Goal: Information Seeking & Learning: Find specific fact

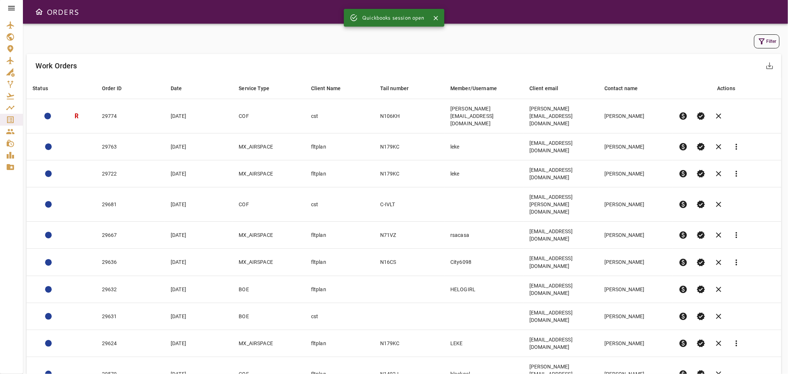
click at [769, 39] on button "Filter" at bounding box center [766, 41] width 25 height 14
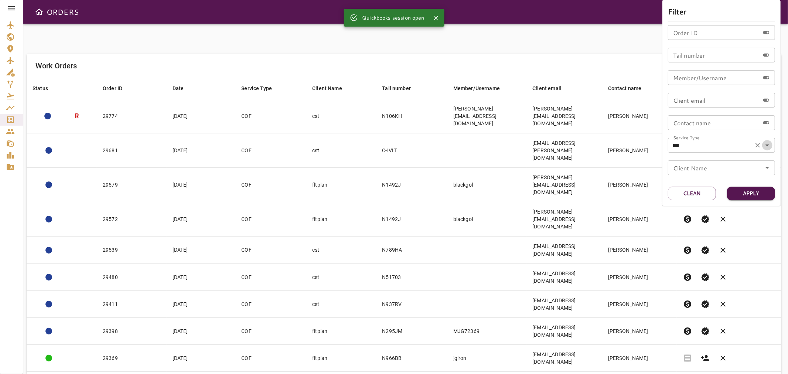
click at [768, 146] on icon "Open" at bounding box center [767, 145] width 9 height 9
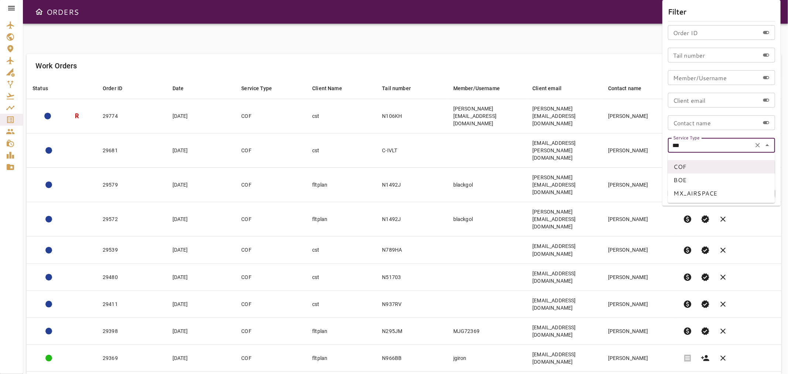
click at [694, 190] on li "MX_AIRSPACE" at bounding box center [721, 193] width 107 height 13
type input "**********"
click at [756, 193] on button "Apply" at bounding box center [751, 194] width 48 height 14
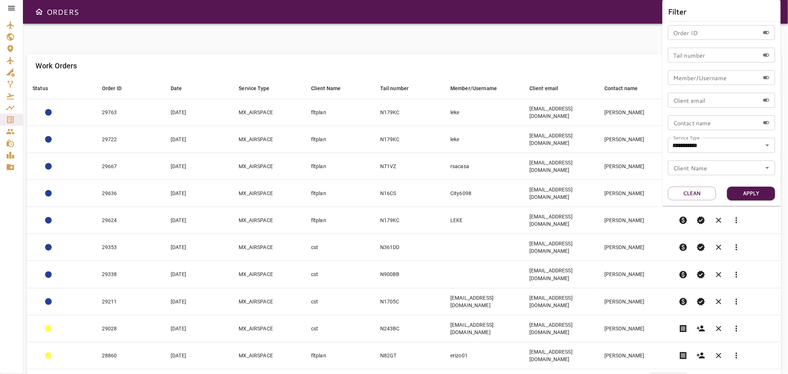
click at [270, 28] on div at bounding box center [394, 187] width 788 height 374
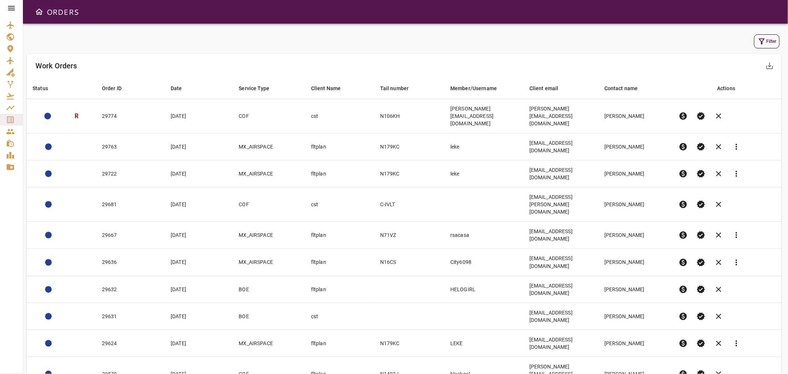
click at [771, 43] on button "Filter" at bounding box center [766, 41] width 25 height 14
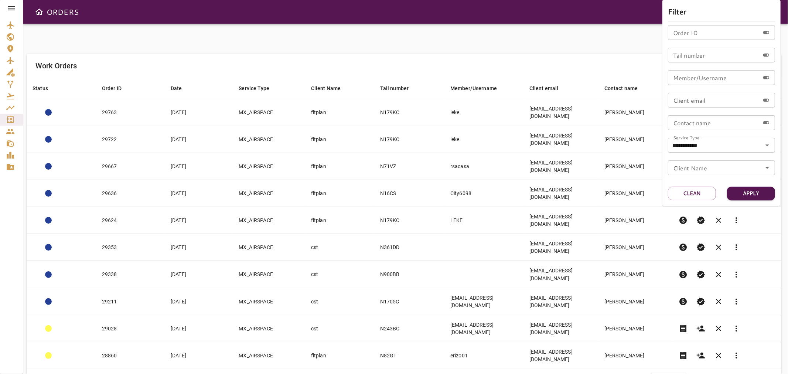
click at [525, 23] on div at bounding box center [394, 187] width 788 height 374
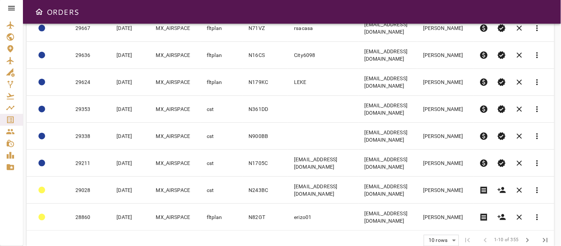
scroll to position [160, 0]
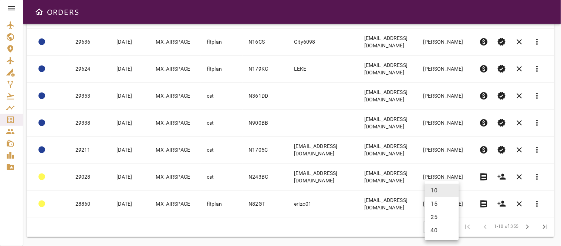
click at [449, 228] on body "ORDERS Filter Work Orders save_alt Status arrow_downward Order ID arrow_downwar…" at bounding box center [280, 123] width 561 height 246
click at [433, 216] on li "25" at bounding box center [442, 216] width 34 height 13
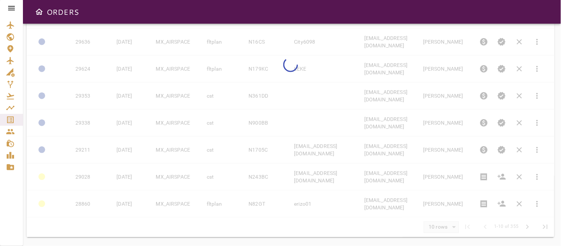
type input "**"
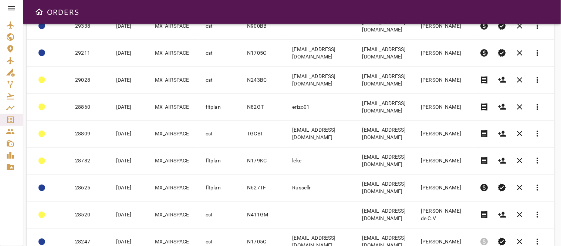
scroll to position [242, 0]
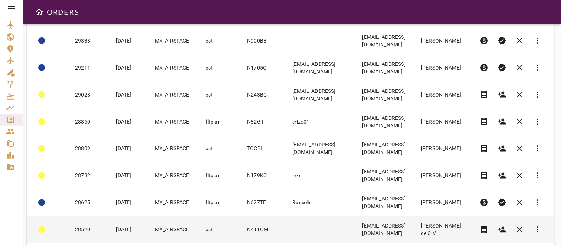
click at [292, 227] on td at bounding box center [321, 229] width 70 height 27
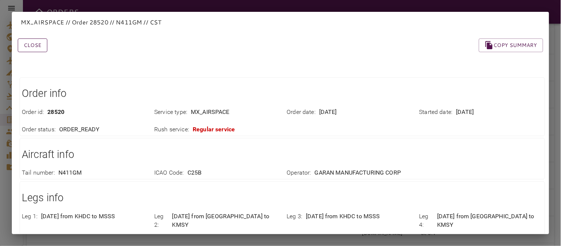
click at [35, 41] on button "Close" at bounding box center [33, 45] width 30 height 14
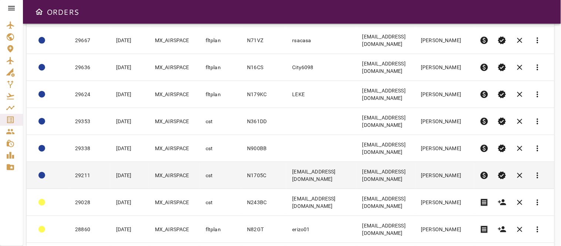
scroll to position [0, 0]
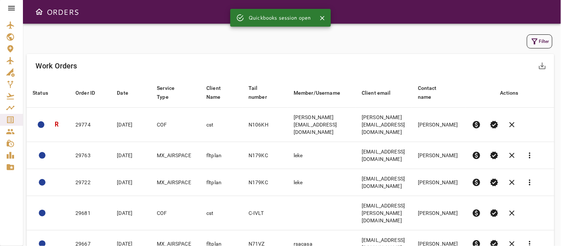
click at [550, 40] on button "Filter" at bounding box center [539, 41] width 25 height 14
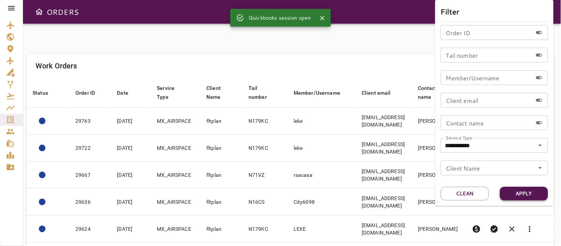
click at [521, 193] on button "Apply" at bounding box center [524, 194] width 48 height 14
click at [221, 56] on div at bounding box center [280, 123] width 561 height 246
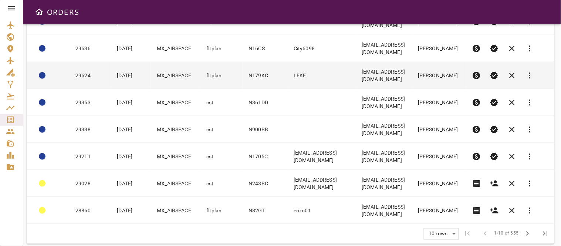
scroll to position [160, 0]
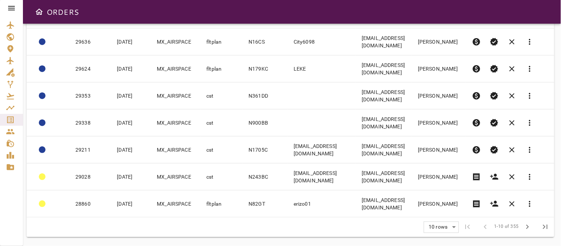
click at [452, 222] on body "ORDERS Filter Work Orders save_alt Status arrow_downward Order ID arrow_downwar…" at bounding box center [280, 123] width 561 height 246
click at [439, 228] on li "40" at bounding box center [442, 230] width 34 height 13
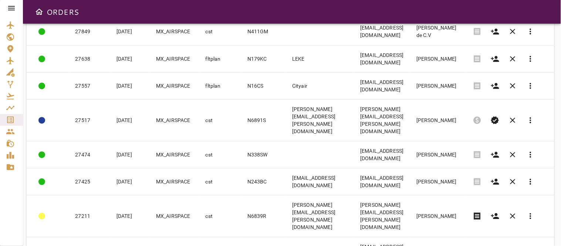
scroll to position [571, 0]
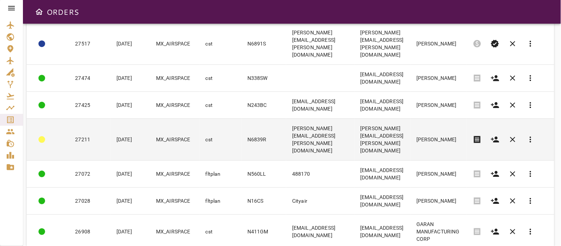
click at [286, 118] on td "todd.adams@sanitube.us" at bounding box center [320, 139] width 68 height 42
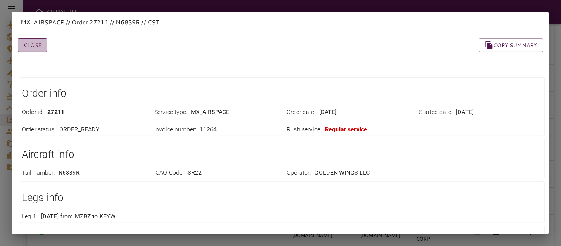
click at [37, 45] on button "Close" at bounding box center [33, 45] width 30 height 14
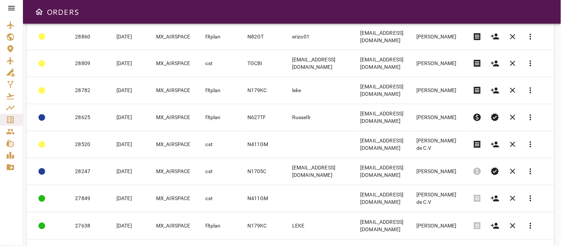
scroll to position [324, 0]
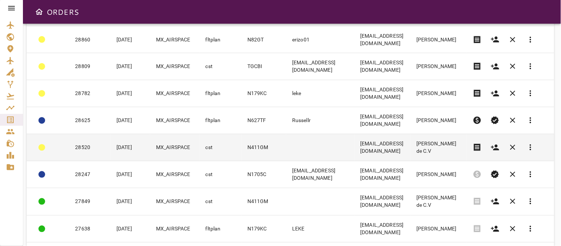
click at [208, 140] on td "cst" at bounding box center [221, 147] width 42 height 27
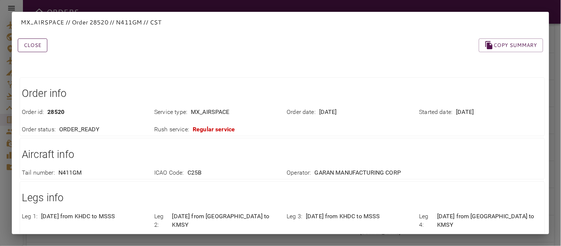
click at [38, 45] on button "Close" at bounding box center [33, 45] width 30 height 14
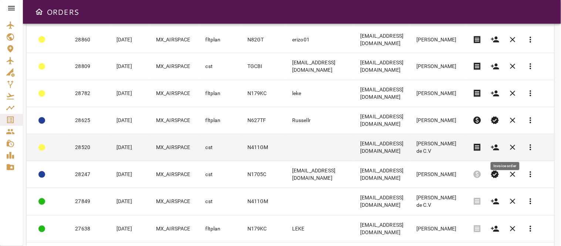
click at [482, 147] on span "receipt" at bounding box center [477, 147] width 9 height 9
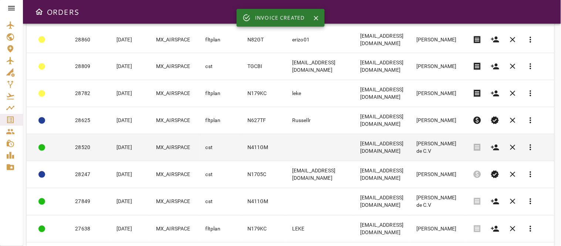
click at [309, 149] on td at bounding box center [320, 147] width 68 height 27
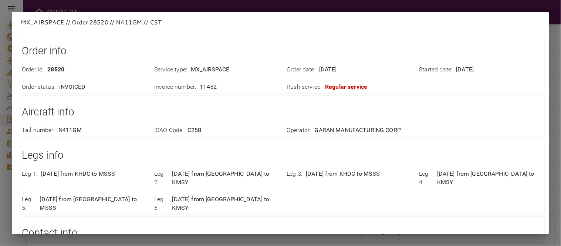
scroll to position [0, 0]
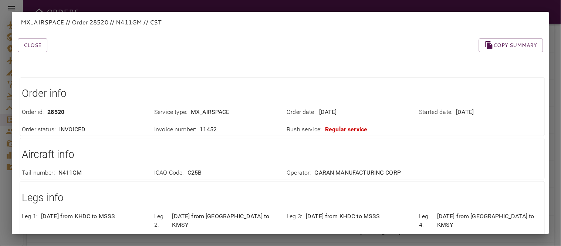
click at [450, 87] on h1 "Order info" at bounding box center [282, 93] width 521 height 15
drag, startPoint x: 450, startPoint y: 87, endPoint x: 458, endPoint y: 85, distance: 8.3
click at [451, 87] on h1 "Order info" at bounding box center [282, 93] width 521 height 15
click at [248, 61] on div "Order info Order id : 28520 Service type : MX_AIRSPACE Order date : Sep 01, 202…" at bounding box center [271, 241] width 543 height 366
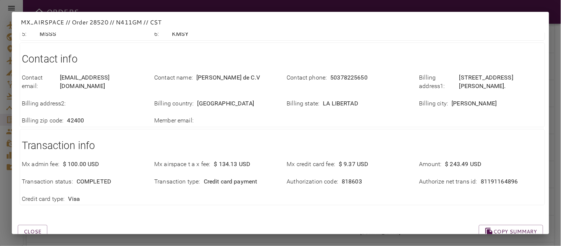
scroll to position [222, 0]
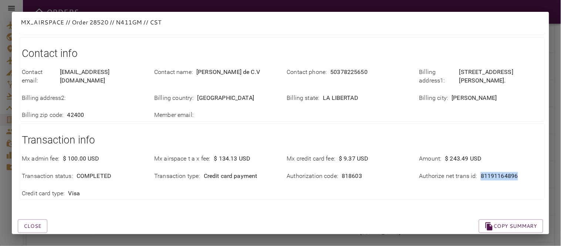
drag, startPoint x: 472, startPoint y: 158, endPoint x: 520, endPoint y: 159, distance: 47.7
click at [520, 172] on div "Authorize net trans id : 81191164896" at bounding box center [480, 176] width 123 height 8
copy div "81191164896"
click at [431, 183] on div "Order info Order id : 28520 Service type : MX_AIRSPACE Order date : Sep 01, 202…" at bounding box center [271, 19] width 543 height 366
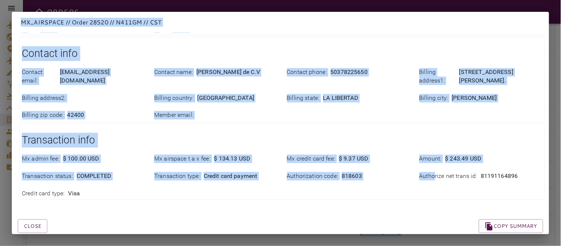
drag, startPoint x: 431, startPoint y: 183, endPoint x: 601, endPoint y: 150, distance: 173.6
click at [560, 150] on html "ORDERS Filter Work Orders save_alt Status arrow_downward Order ID arrow_downwar…" at bounding box center [280, 123] width 561 height 246
click at [354, 99] on div "Contact email : cuentasxpagarsv@garan.com Contact name : Garan S.A de C.V Conta…" at bounding box center [278, 89] width 530 height 61
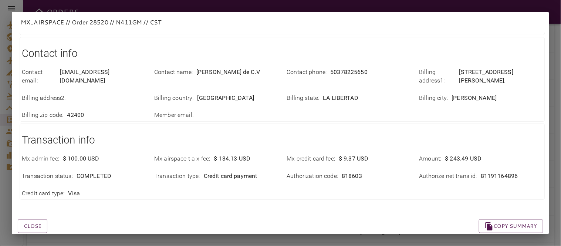
click at [197, 201] on div "Close Copy summary" at bounding box center [271, 216] width 543 height 31
click at [34, 219] on button "Close" at bounding box center [33, 226] width 30 height 14
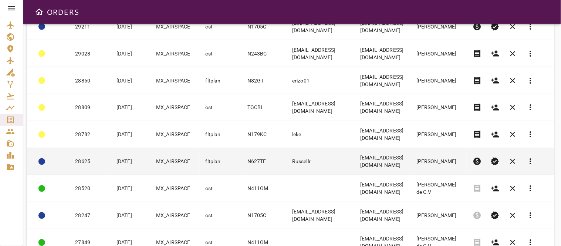
scroll to position [324, 0]
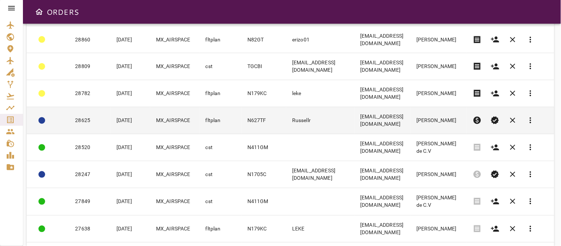
click at [305, 122] on td "Russellr" at bounding box center [320, 120] width 68 height 27
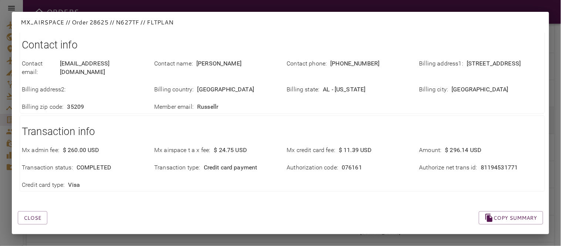
scroll to position [0, 0]
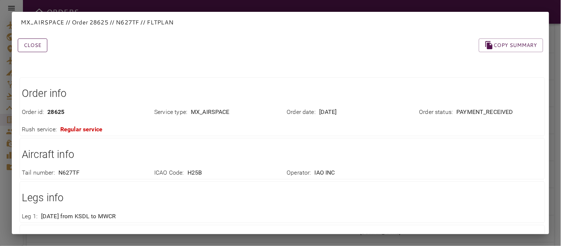
click at [28, 45] on button "Close" at bounding box center [33, 45] width 30 height 14
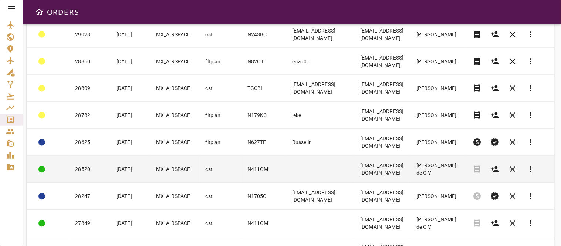
scroll to position [283, 0]
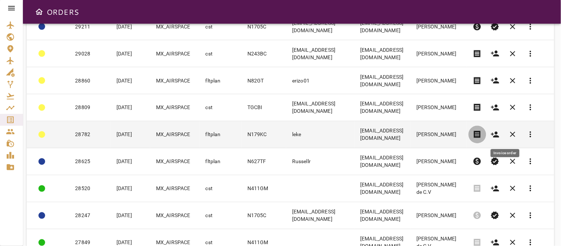
click at [482, 134] on span "receipt" at bounding box center [477, 134] width 9 height 9
click at [297, 135] on td "leke" at bounding box center [320, 134] width 68 height 27
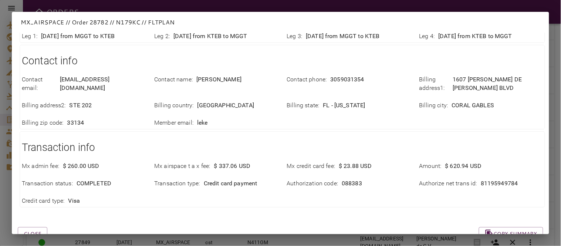
scroll to position [204, 0]
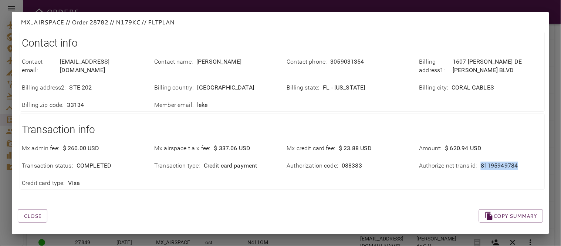
drag, startPoint x: 474, startPoint y: 160, endPoint x: 516, endPoint y: 164, distance: 42.0
click at [516, 164] on div "Mx admin fee : $ 260.00 USD Mx airspace t a x fee : $ 337.06 USD Mx credit card…" at bounding box center [278, 161] width 530 height 52
copy p "81195949784"
click at [323, 218] on div "Close Copy summary Order info Order id : 28782 Service type : MX_AIRSPACE Order…" at bounding box center [271, 25] width 543 height 405
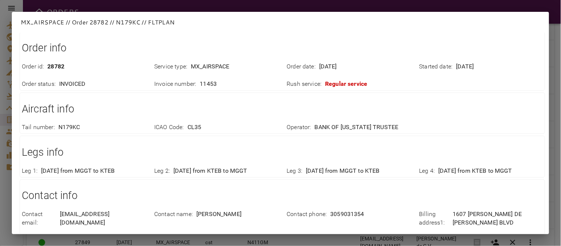
scroll to position [0, 0]
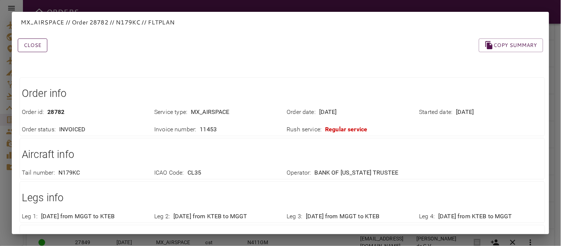
click at [35, 42] on button "Close" at bounding box center [33, 45] width 30 height 14
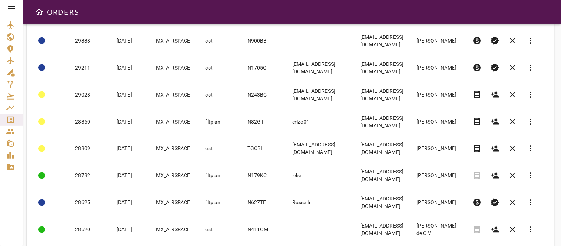
scroll to position [242, 0]
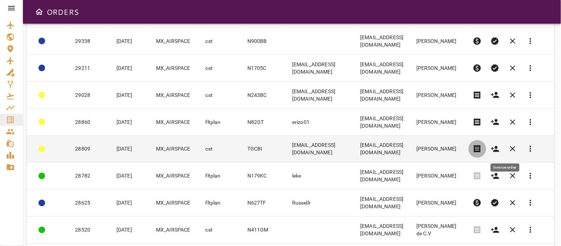
click at [482, 150] on span "receipt" at bounding box center [477, 148] width 9 height 9
click at [320, 145] on td "lassa@fbogt.com" at bounding box center [320, 149] width 68 height 27
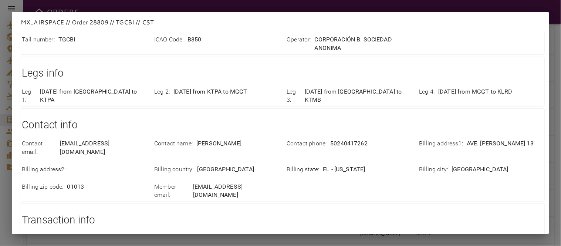
scroll to position [204, 0]
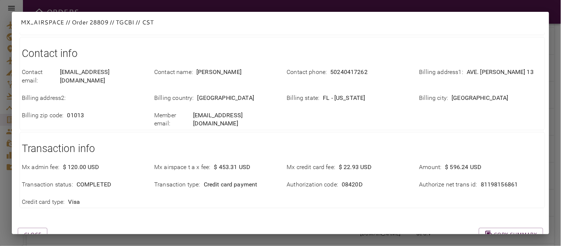
click at [480, 180] on p "81198156861" at bounding box center [498, 184] width 37 height 8
drag, startPoint x: 473, startPoint y: 160, endPoint x: 516, endPoint y: 169, distance: 43.9
click at [516, 169] on div "Mx admin fee : $ 120.00 USD Mx airspace t a x fee : $ 453.31 USD Mx credit card…" at bounding box center [278, 180] width 530 height 52
copy div "81198156861"
click at [318, 210] on div "Close Copy summary" at bounding box center [271, 225] width 543 height 31
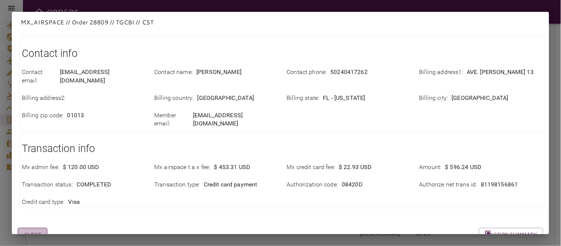
click at [33, 228] on button "Close" at bounding box center [33, 235] width 30 height 14
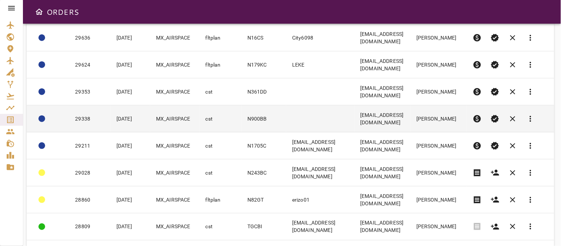
scroll to position [205, 0]
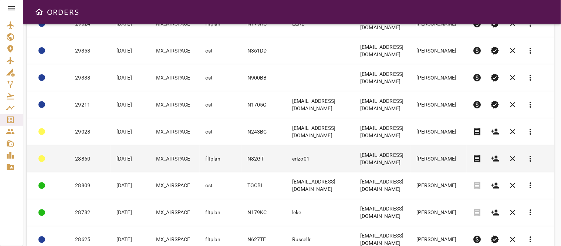
click at [482, 154] on span "receipt" at bounding box center [477, 158] width 9 height 9
click at [410, 162] on td "erizouno@yahoo.com" at bounding box center [382, 158] width 56 height 27
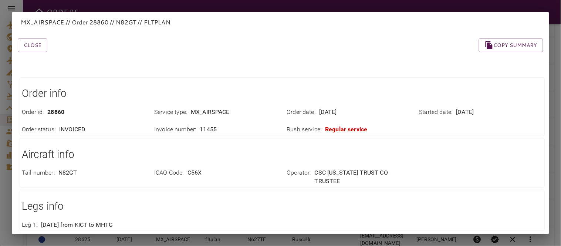
scroll to position [204, 0]
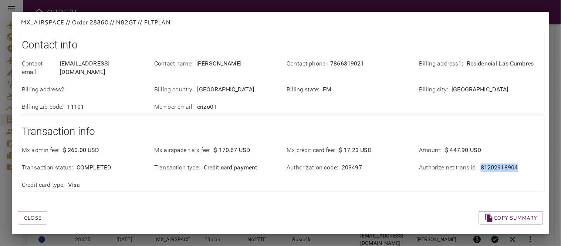
drag, startPoint x: 474, startPoint y: 161, endPoint x: 516, endPoint y: 164, distance: 42.6
click at [516, 164] on div "Mx admin fee : $ 260.00 USD Mx airspace t a x fee : $ 170.67 USD Mx credit card…" at bounding box center [278, 163] width 530 height 52
copy p "81202918904"
click at [350, 146] on p "$ 17.23 USD" at bounding box center [355, 150] width 33 height 8
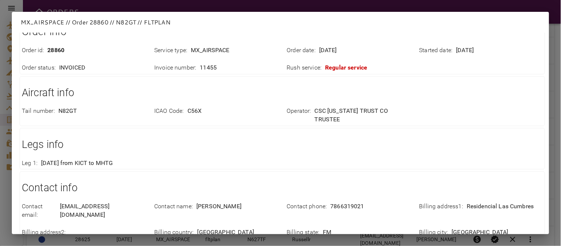
scroll to position [0, 0]
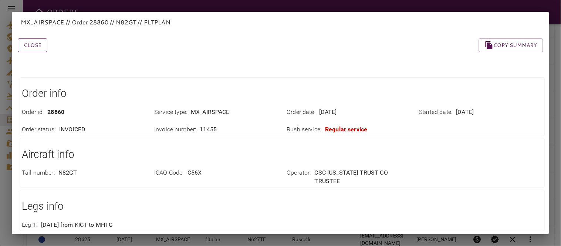
drag, startPoint x: 36, startPoint y: 41, endPoint x: 45, endPoint y: 41, distance: 9.6
click at [36, 41] on button "Close" at bounding box center [33, 45] width 30 height 14
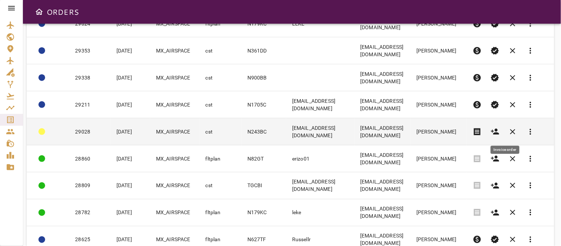
click at [482, 132] on span "receipt" at bounding box center [477, 131] width 9 height 9
click at [403, 128] on td "lassa@fbogt.com" at bounding box center [382, 131] width 56 height 27
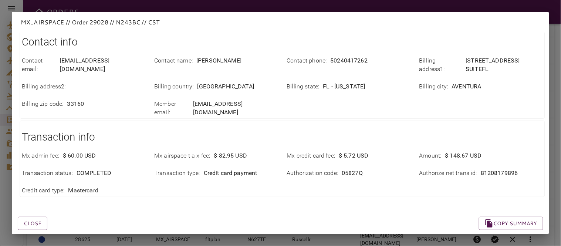
scroll to position [212, 0]
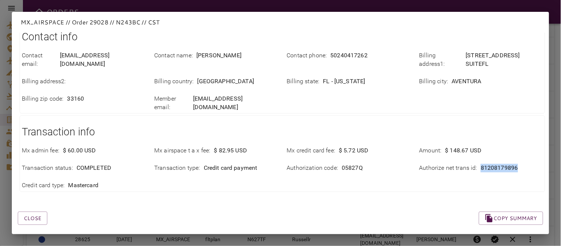
copy div "81208179896"
drag, startPoint x: 473, startPoint y: 160, endPoint x: 514, endPoint y: 160, distance: 41.0
click at [514, 164] on div "Authorize net trans id : 81208179896" at bounding box center [480, 168] width 123 height 8
click at [342, 176] on div "Mx admin fee : $ 60.00 USD Mx airspace t a x fee : $ 82.95 USD Mx credit card f…" at bounding box center [278, 163] width 530 height 52
click at [32, 211] on button "Close" at bounding box center [33, 218] width 30 height 14
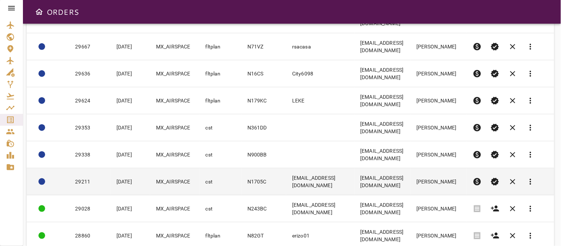
scroll to position [164, 0]
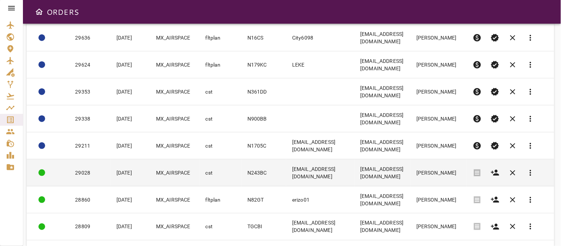
click at [172, 176] on td "MX_AIRSPACE" at bounding box center [175, 172] width 50 height 27
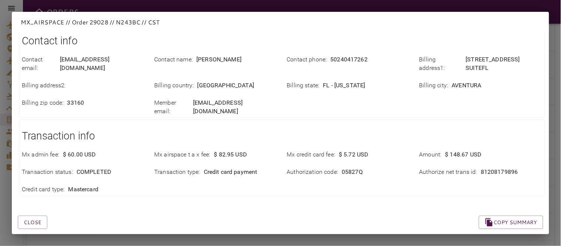
scroll to position [212, 0]
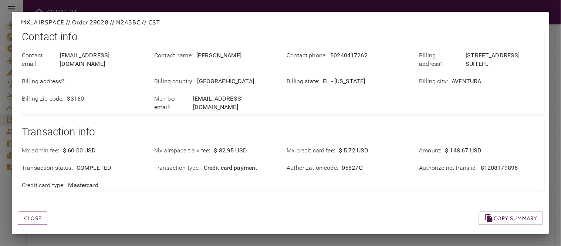
click at [26, 211] on button "Close" at bounding box center [33, 218] width 30 height 14
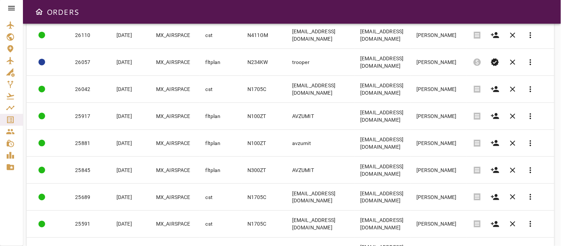
scroll to position [981, 0]
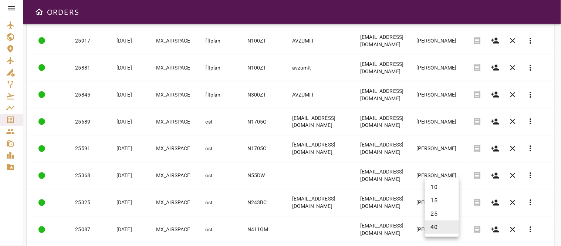
click at [445, 227] on body "ORDERS Filter Work Orders save_alt Status arrow_downward Order ID arrow_downwar…" at bounding box center [280, 123] width 561 height 246
click at [433, 210] on li "25" at bounding box center [442, 213] width 34 height 13
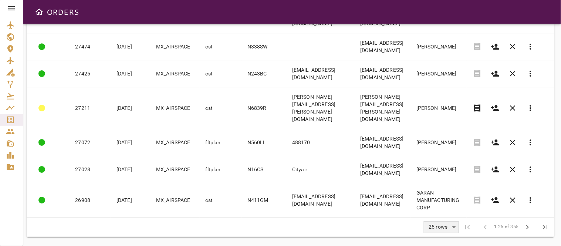
scroll to position [575, 0]
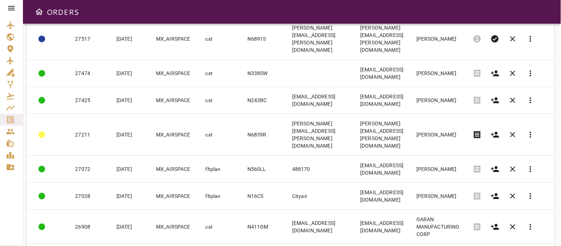
click at [15, 193] on div at bounding box center [11, 123] width 23 height 246
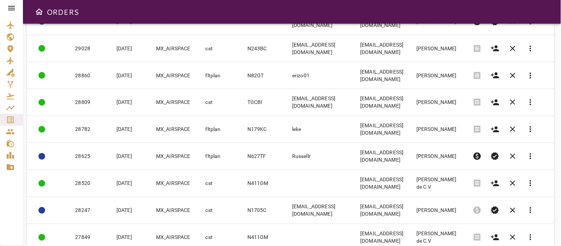
scroll to position [247, 0]
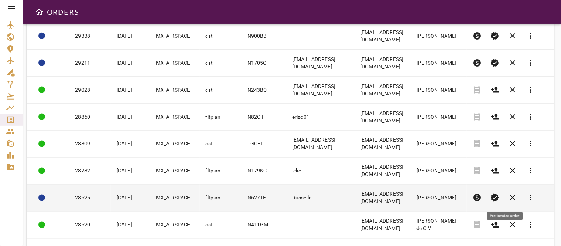
click at [482, 197] on span "paid" at bounding box center [477, 197] width 9 height 9
click at [292, 193] on td "Russellr" at bounding box center [320, 197] width 68 height 27
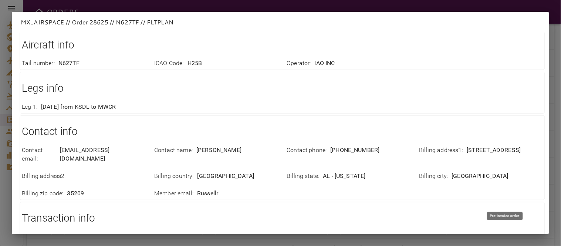
scroll to position [196, 0]
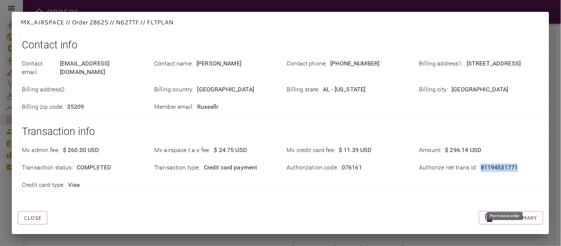
drag, startPoint x: 474, startPoint y: 158, endPoint x: 512, endPoint y: 159, distance: 38.1
click at [512, 163] on div "Authorize net trans id : 81194531771" at bounding box center [480, 167] width 123 height 8
copy p "81194531771"
click at [204, 196] on div "Close Copy summary" at bounding box center [271, 208] width 543 height 31
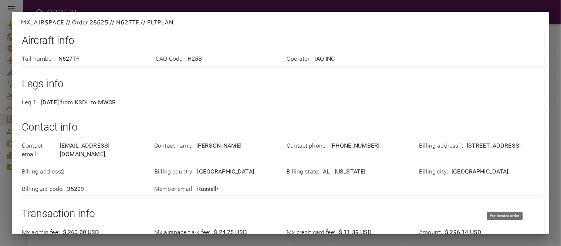
scroll to position [0, 0]
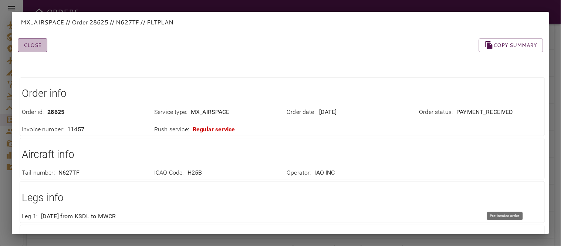
click at [35, 45] on button "Close" at bounding box center [33, 45] width 30 height 14
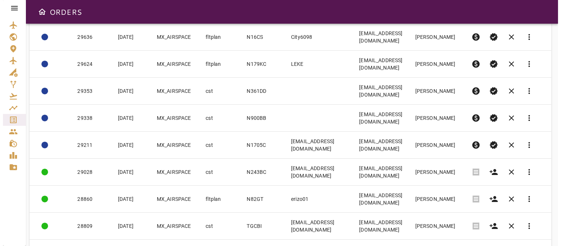
scroll to position [124, 0]
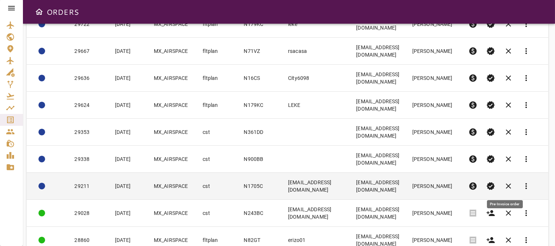
click at [477, 183] on span "paid" at bounding box center [472, 185] width 9 height 9
click at [323, 187] on td "lassa@fbogt.com" at bounding box center [316, 186] width 68 height 27
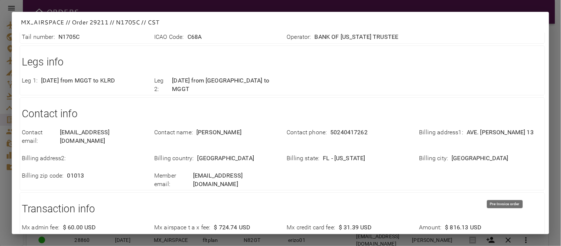
scroll to position [196, 0]
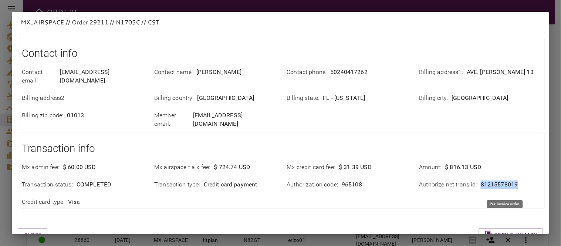
drag, startPoint x: 475, startPoint y: 159, endPoint x: 518, endPoint y: 161, distance: 42.5
click at [518, 180] on div "Authorize net trans id : 81215578019" at bounding box center [480, 184] width 123 height 8
copy p "81215578019"
click at [431, 210] on div "Close Copy summary" at bounding box center [271, 225] width 543 height 31
drag, startPoint x: 142, startPoint y: 200, endPoint x: 82, endPoint y: 200, distance: 59.9
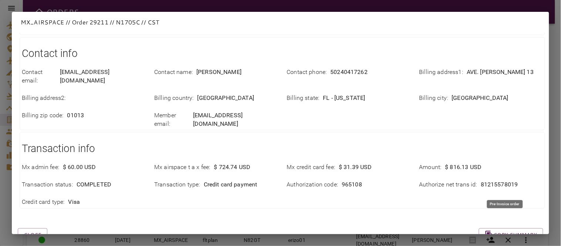
click at [142, 210] on div "Close Copy summary" at bounding box center [271, 225] width 543 height 31
click at [32, 228] on button "Close" at bounding box center [33, 235] width 30 height 14
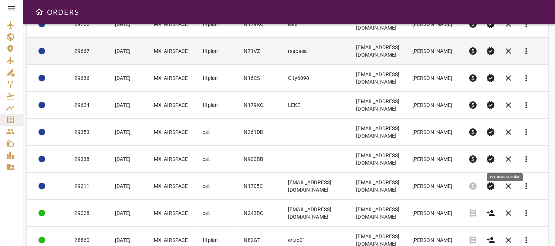
drag, startPoint x: 504, startPoint y: 157, endPoint x: 316, endPoint y: 57, distance: 213.9
click at [477, 157] on span "paid" at bounding box center [472, 158] width 9 height 9
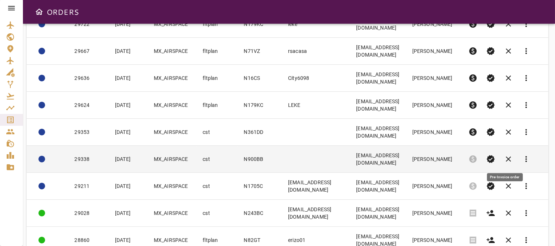
click at [387, 158] on td "N615NR@gmaill.com" at bounding box center [378, 159] width 56 height 27
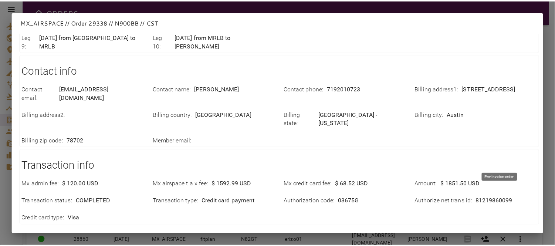
scroll to position [230, 0]
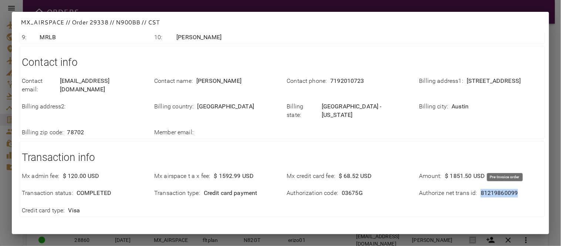
drag, startPoint x: 474, startPoint y: 160, endPoint x: 517, endPoint y: 160, distance: 43.2
click at [517, 189] on div "Authorize net trans id : 81219860099" at bounding box center [480, 193] width 123 height 8
copy p "81219860099"
drag, startPoint x: 188, startPoint y: 205, endPoint x: 173, endPoint y: 209, distance: 16.3
click at [188, 219] on div "Close Copy summary" at bounding box center [271, 234] width 543 height 31
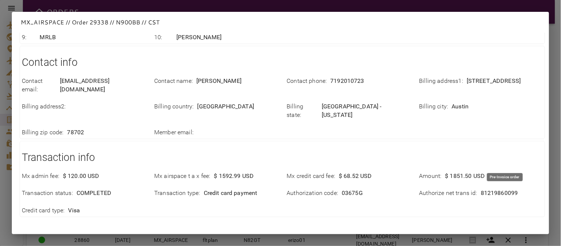
click at [35, 237] on button "Close" at bounding box center [33, 244] width 30 height 14
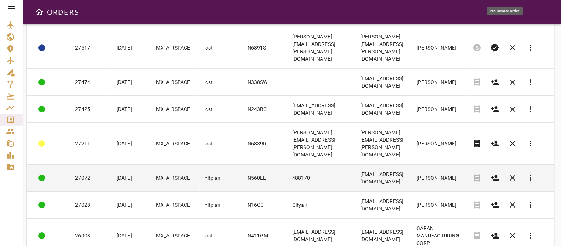
scroll to position [575, 0]
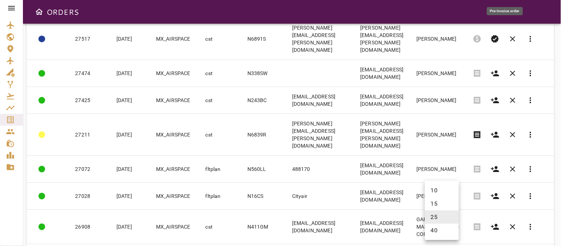
click at [437, 225] on body "ORDERS Filter Work Orders save_alt Status arrow_downward Order ID arrow_downwar…" at bounding box center [280, 123] width 561 height 246
click at [434, 191] on li "10" at bounding box center [442, 190] width 34 height 13
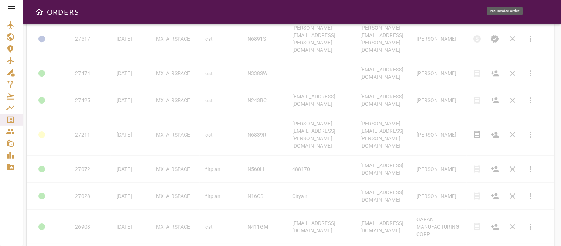
type input "**"
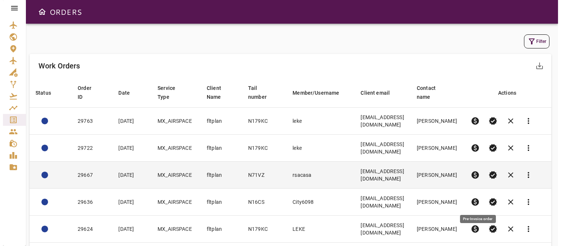
scroll to position [160, 0]
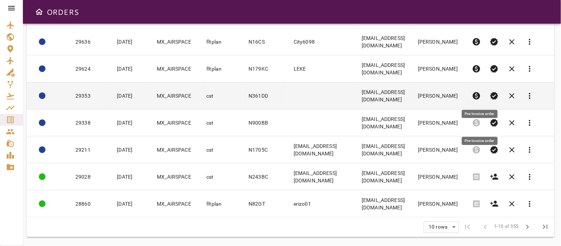
click at [479, 92] on span "paid" at bounding box center [476, 95] width 9 height 9
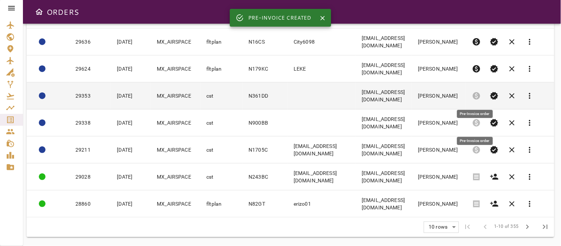
click at [309, 96] on td at bounding box center [322, 95] width 68 height 27
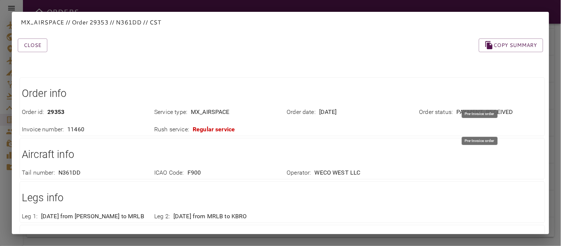
scroll to position [196, 0]
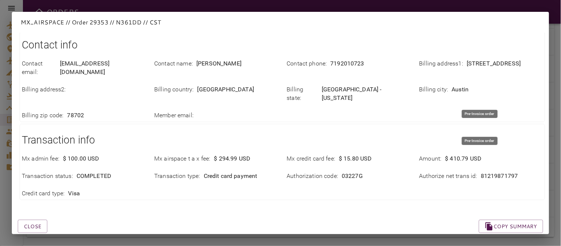
drag, startPoint x: 475, startPoint y: 158, endPoint x: 496, endPoint y: 160, distance: 21.5
click at [475, 172] on div "Authorize net trans id : 81219871797" at bounding box center [480, 176] width 123 height 8
click at [489, 172] on p "81219871797" at bounding box center [498, 176] width 37 height 8
click at [523, 172] on div "Authorize net trans id : 81219871797" at bounding box center [480, 176] width 123 height 8
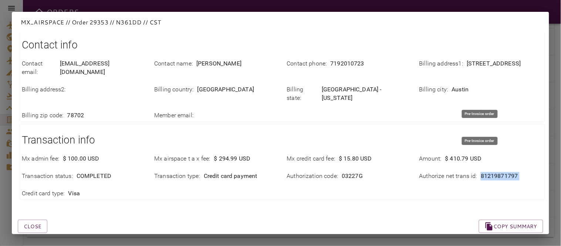
drag, startPoint x: 523, startPoint y: 161, endPoint x: 516, endPoint y: 161, distance: 7.4
click at [516, 172] on div "Authorize net trans id : 81219871797" at bounding box center [480, 176] width 123 height 8
copy p "81219871797"
click at [358, 202] on div "Close Copy summary" at bounding box center [271, 217] width 543 height 31
click at [25, 220] on button "Close" at bounding box center [33, 227] width 30 height 14
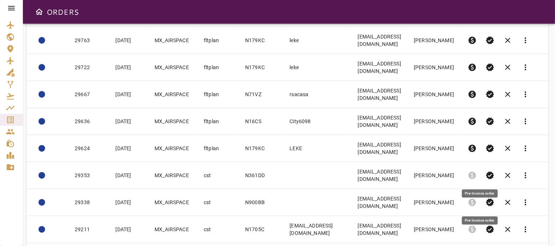
scroll to position [0, 0]
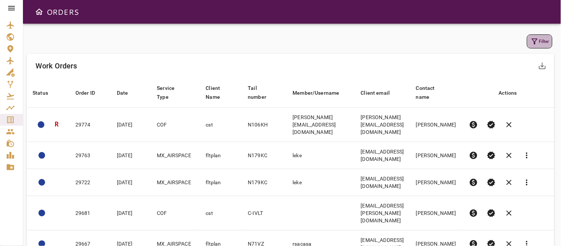
click at [541, 43] on button "Filter" at bounding box center [539, 41] width 25 height 14
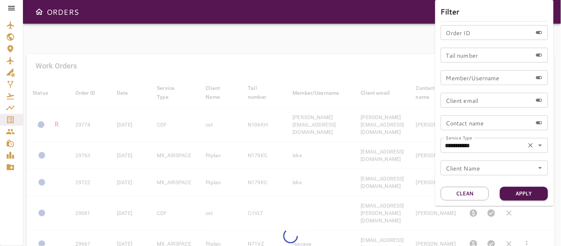
click at [540, 148] on icon "Open" at bounding box center [539, 145] width 9 height 9
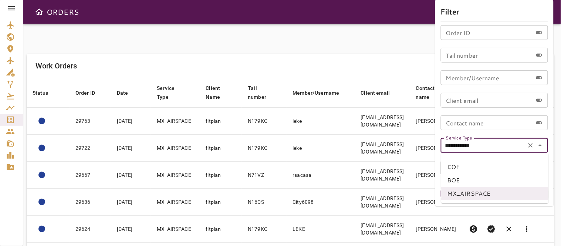
click at [462, 180] on li "BOE" at bounding box center [494, 179] width 107 height 13
type input "***"
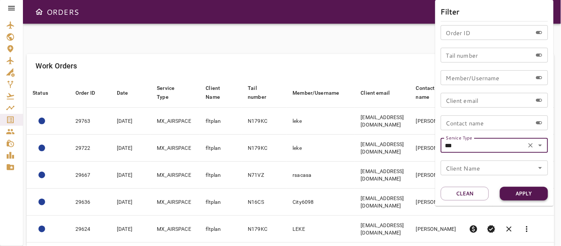
click at [532, 192] on button "Apply" at bounding box center [524, 194] width 48 height 14
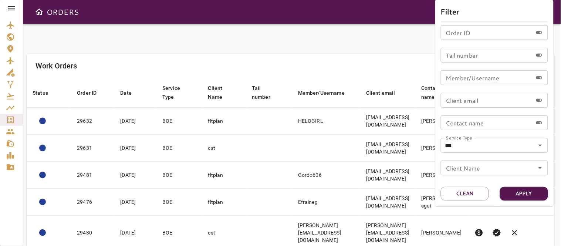
click at [304, 42] on div at bounding box center [280, 123] width 561 height 246
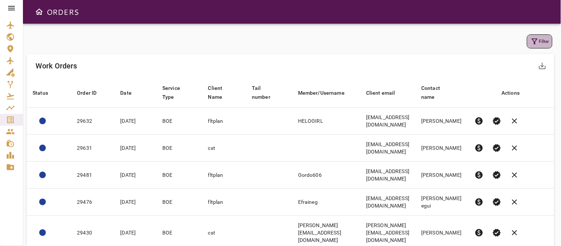
click at [536, 44] on icon "button" at bounding box center [534, 41] width 9 height 9
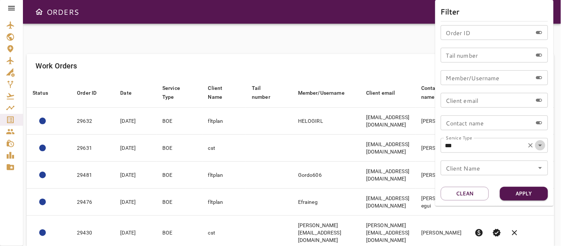
click at [538, 146] on icon "Open" at bounding box center [539, 145] width 9 height 9
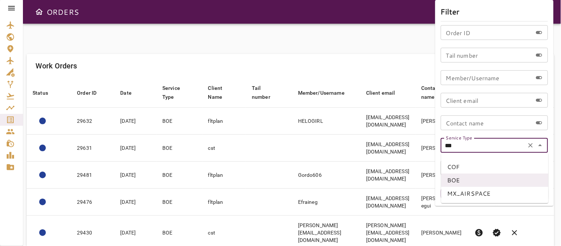
click at [466, 167] on li "COF" at bounding box center [494, 166] width 107 height 13
type input "***"
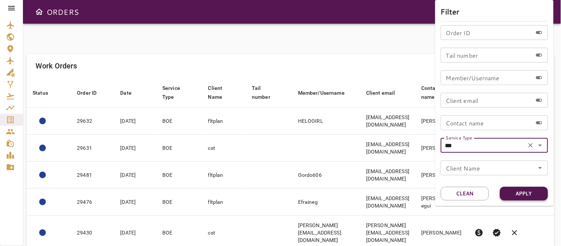
click at [520, 189] on button "Apply" at bounding box center [524, 194] width 48 height 14
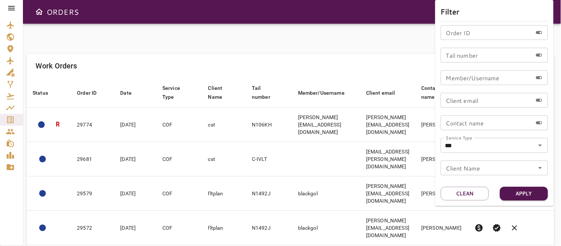
click at [209, 45] on div at bounding box center [280, 123] width 561 height 246
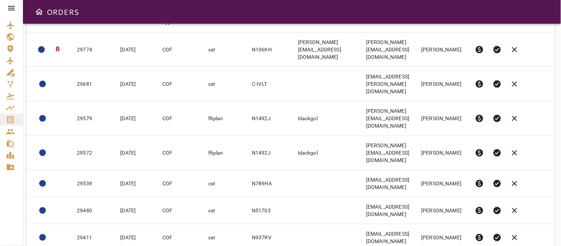
scroll to position [163, 0]
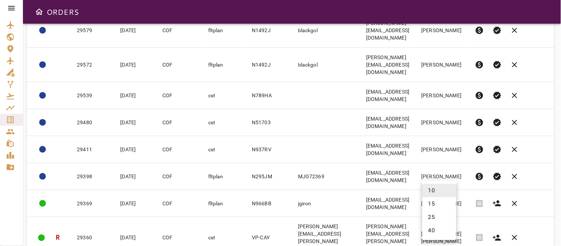
click at [429, 227] on body "ORDERS Filter Work Orders save_alt Status arrow_downward Order ID arrow_downwar…" at bounding box center [280, 123] width 561 height 246
click at [431, 218] on li "25" at bounding box center [439, 216] width 34 height 13
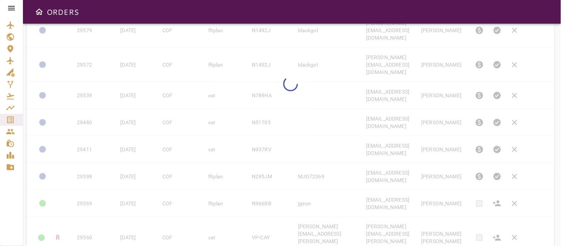
type input "**"
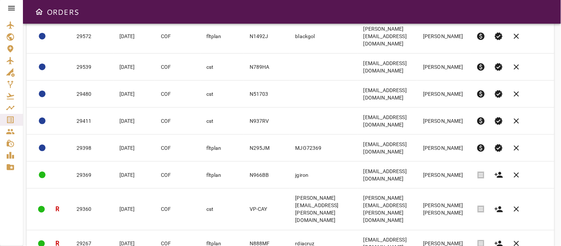
scroll to position [172, 0]
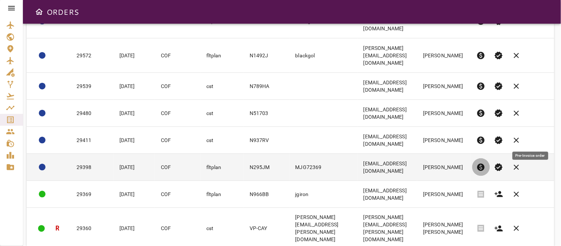
click at [485, 163] on span "paid" at bounding box center [480, 167] width 9 height 9
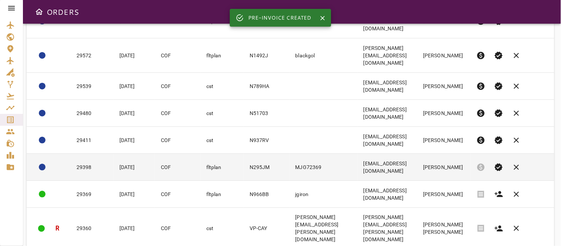
click at [417, 154] on td "DMG@flyeastshore.com" at bounding box center [386, 167] width 59 height 27
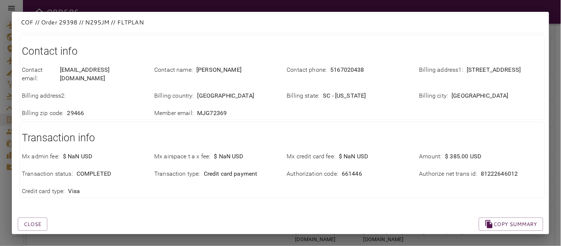
scroll to position [290, 0]
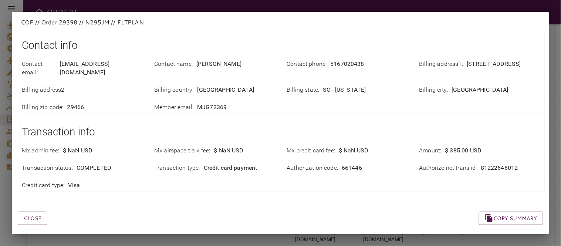
click at [471, 164] on p "Authorize net trans id :" at bounding box center [448, 168] width 58 height 8
drag, startPoint x: 476, startPoint y: 159, endPoint x: 515, endPoint y: 161, distance: 39.3
click at [515, 164] on div "Authorize net trans id : 81222646012" at bounding box center [480, 168] width 123 height 8
copy p "81222646012"
click at [164, 204] on div "Close Copy summary" at bounding box center [271, 209] width 543 height 31
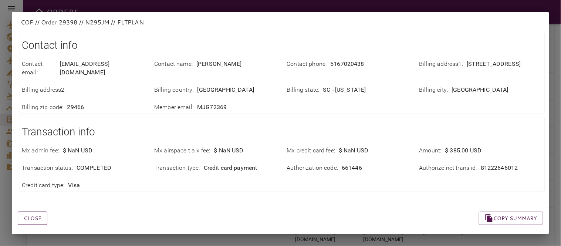
click at [32, 211] on button "Close" at bounding box center [33, 218] width 30 height 14
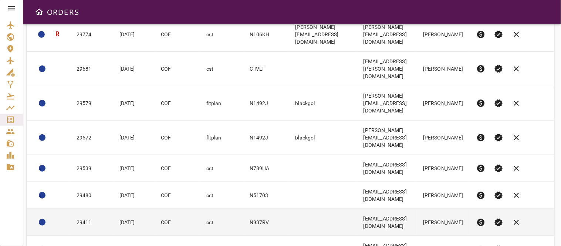
scroll to position [131, 0]
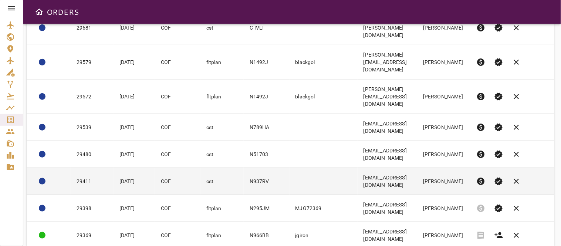
click at [417, 168] on td "Airone2488@gmail.com" at bounding box center [386, 181] width 59 height 27
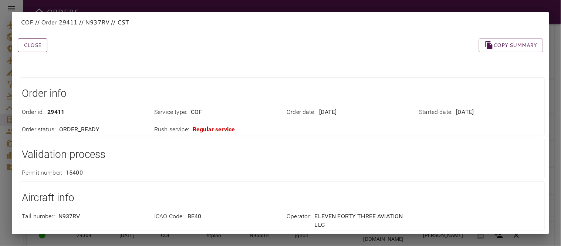
click at [41, 45] on button "Close" at bounding box center [33, 45] width 30 height 14
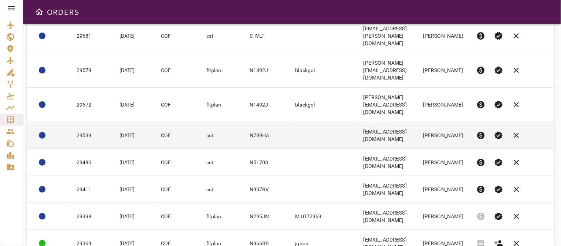
scroll to position [164, 0]
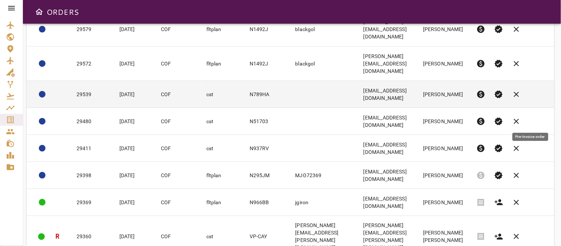
drag, startPoint x: 529, startPoint y: 119, endPoint x: 311, endPoint y: 62, distance: 225.0
click at [485, 144] on span "paid" at bounding box center [480, 148] width 9 height 9
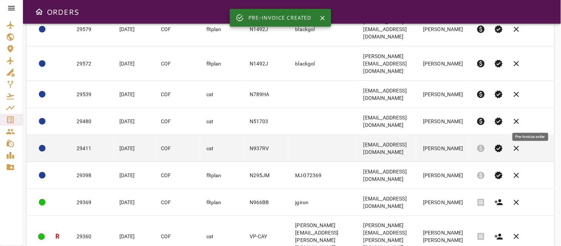
click at [417, 135] on td "Airone2488@gmail.com" at bounding box center [386, 148] width 59 height 27
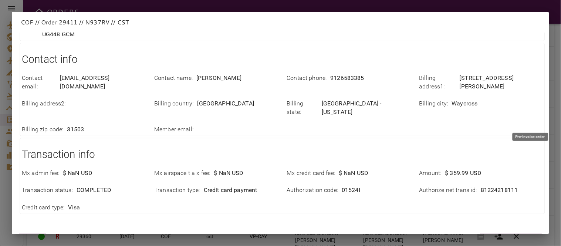
scroll to position [316, 0]
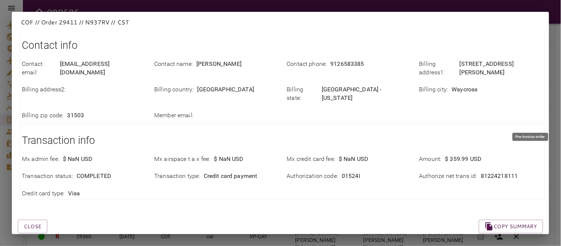
click at [454, 172] on p "Authorize net trans id :" at bounding box center [448, 176] width 58 height 8
drag, startPoint x: 474, startPoint y: 158, endPoint x: 516, endPoint y: 164, distance: 42.2
click at [516, 164] on div "Mx admin fee : $ NaN USD Mx airspace t a x fee : $ NaN USD Mx credit card fee :…" at bounding box center [278, 172] width 530 height 52
copy p "81224218111"
drag, startPoint x: 222, startPoint y: 177, endPoint x: 215, endPoint y: 179, distance: 7.2
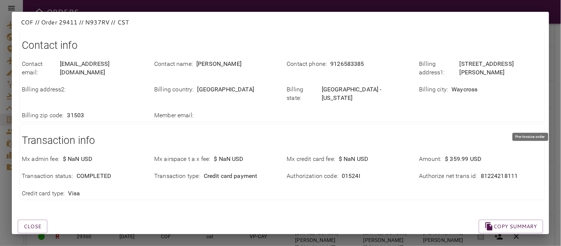
click at [222, 177] on div "Mx admin fee : $ NaN USD Mx airspace t a x fee : $ NaN USD Mx credit card fee :…" at bounding box center [278, 172] width 530 height 52
click at [35, 220] on button "Close" at bounding box center [33, 227] width 30 height 14
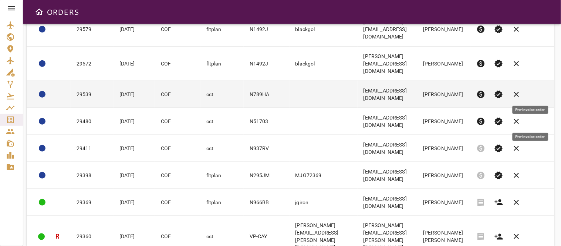
drag, startPoint x: 527, startPoint y: 89, endPoint x: 314, endPoint y: 59, distance: 214.3
click at [485, 117] on span "paid" at bounding box center [480, 121] width 9 height 9
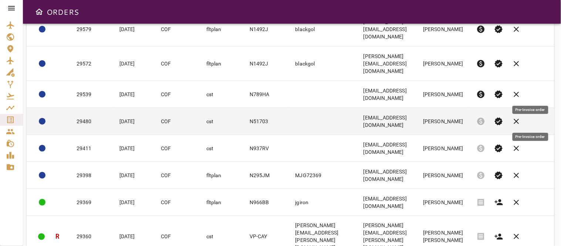
click at [417, 108] on td "CAPTURSB@GMAIL.COM" at bounding box center [386, 121] width 59 height 27
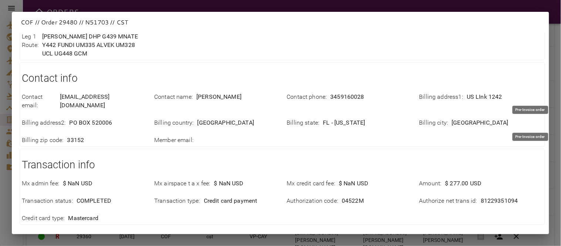
scroll to position [273, 0]
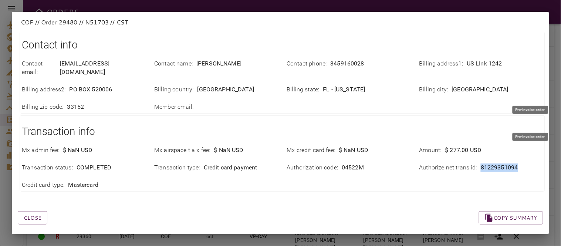
drag, startPoint x: 473, startPoint y: 157, endPoint x: 516, endPoint y: 167, distance: 44.2
click at [516, 167] on div "Mx admin fee : $ NaN USD Mx airspace t a x fee : $ NaN USD Mx credit card fee :…" at bounding box center [278, 163] width 530 height 52
copy div "81229351094"
click at [30, 211] on button "Close" at bounding box center [33, 218] width 30 height 14
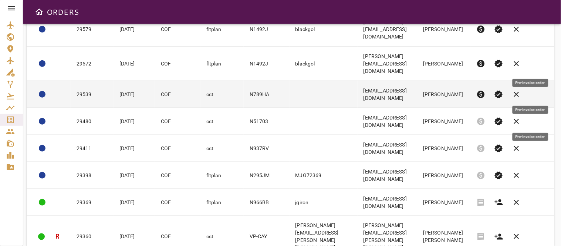
click at [485, 90] on span "paid" at bounding box center [480, 94] width 9 height 9
click at [417, 81] on td "ops@flyhonaker.com" at bounding box center [386, 94] width 59 height 27
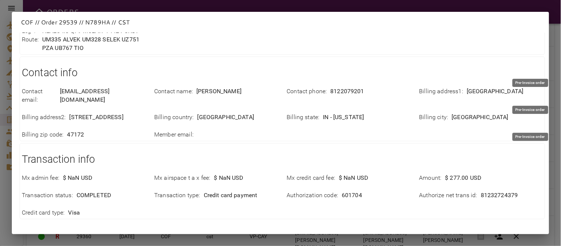
scroll to position [246, 0]
drag, startPoint x: 64, startPoint y: 93, endPoint x: 117, endPoint y: 94, distance: 53.2
click at [117, 94] on p "ops@flyhonaker.com" at bounding box center [102, 95] width 85 height 17
click at [120, 94] on div "Contact email : ops@flyhonaker.com" at bounding box center [83, 95] width 123 height 17
click at [122, 92] on div "Contact email : ops@flyhonaker.com" at bounding box center [83, 95] width 123 height 17
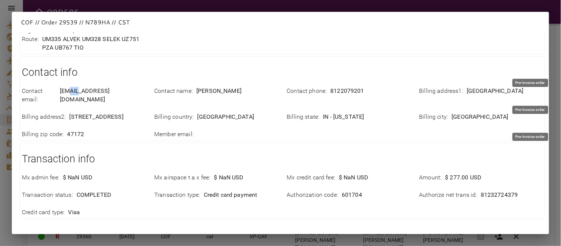
drag, startPoint x: 78, startPoint y: 93, endPoint x: 72, endPoint y: 93, distance: 6.7
click at [72, 93] on p "ops@flyhonaker.com" at bounding box center [102, 95] width 85 height 17
click at [66, 91] on p "ops@flyhonaker.com" at bounding box center [102, 95] width 85 height 17
drag, startPoint x: 61, startPoint y: 91, endPoint x: 129, endPoint y: 98, distance: 68.4
click at [129, 98] on div "Contact email : ops@flyhonaker.com Contact name : Sarah keeney Contact phone : …" at bounding box center [278, 108] width 530 height 61
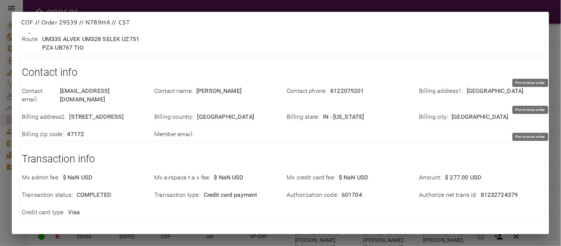
drag, startPoint x: 130, startPoint y: 98, endPoint x: 127, endPoint y: 93, distance: 5.0
click at [130, 104] on div "Billing address2 : 7001 Airport Drive" at bounding box center [79, 112] width 132 height 17
click at [120, 90] on div "Contact email : ops@flyhonaker.com" at bounding box center [83, 95] width 123 height 17
click at [120, 91] on div "Contact email : ops@flyhonaker.com" at bounding box center [83, 95] width 123 height 17
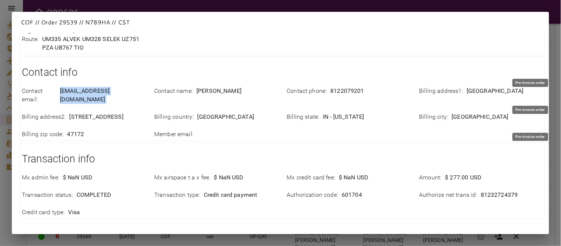
click at [123, 91] on div "Contact email : ops@flyhonaker.com" at bounding box center [83, 95] width 123 height 17
drag, startPoint x: 325, startPoint y: 91, endPoint x: 361, endPoint y: 91, distance: 35.8
click at [361, 91] on div "Contact phone : 8122079201" at bounding box center [348, 91] width 123 height 8
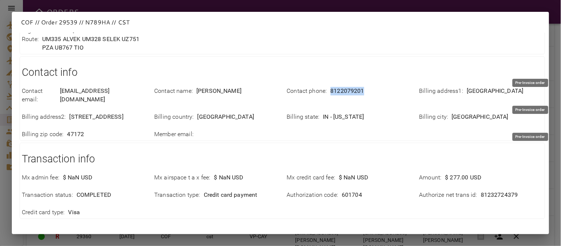
copy div "8122079201"
drag, startPoint x: 461, startPoint y: 91, endPoint x: 503, endPoint y: 93, distance: 41.9
click at [503, 93] on div "Billing address1 : 7001 Airport Dr" at bounding box center [480, 91] width 123 height 8
copy p "7001 Airport Dr"
drag, startPoint x: 446, startPoint y: 109, endPoint x: 476, endPoint y: 108, distance: 30.3
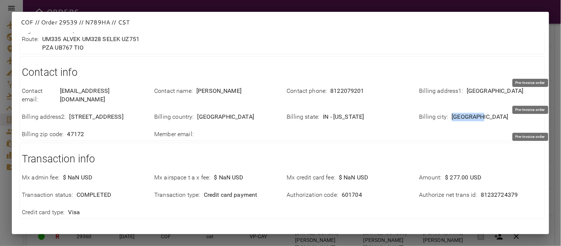
click at [472, 113] on p "Sellersburg" at bounding box center [480, 117] width 57 height 8
click at [476, 113] on p "Sellersburg" at bounding box center [480, 117] width 57 height 8
click at [456, 113] on p "Sellersburg" at bounding box center [480, 117] width 57 height 8
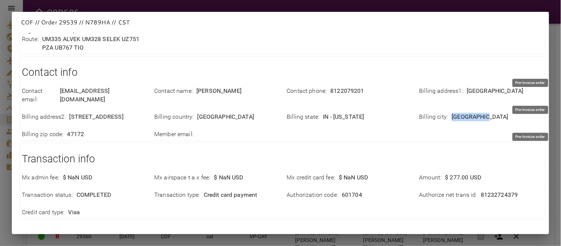
copy p "Sellersburg"
click at [316, 121] on div "Contact email : ops@flyhonaker.com Contact name : Sarah keeney Contact phone : …" at bounding box center [278, 108] width 530 height 61
click at [339, 113] on p "IN - Indiana" at bounding box center [343, 117] width 41 height 8
copy p "Indiana"
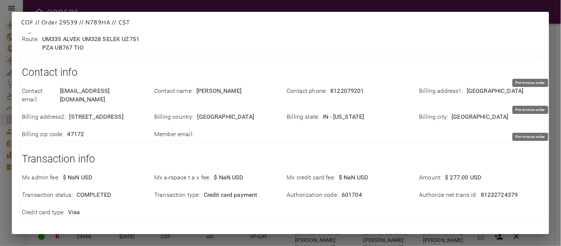
click at [76, 130] on p "47172" at bounding box center [75, 134] width 17 height 8
copy p "47172"
click at [291, 143] on div "Transaction info Mx admin fee : $ NaN USD Mx airspace t a x fee : $ NaN USD Mx …" at bounding box center [282, 181] width 525 height 76
click at [241, 113] on p "United States of America" at bounding box center [225, 117] width 57 height 8
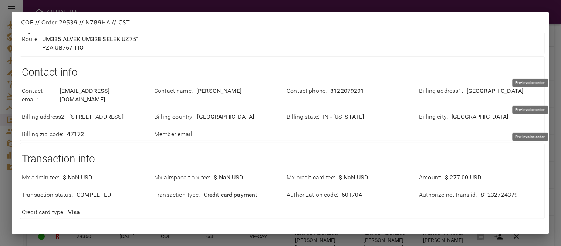
click at [241, 113] on p "United States of America" at bounding box center [225, 117] width 57 height 8
click at [230, 113] on p "United States of America" at bounding box center [225, 117] width 57 height 8
copy p "United States of America"
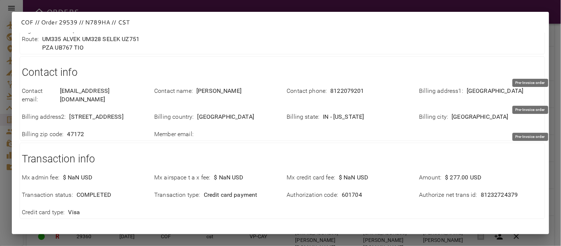
click at [302, 132] on div "Contact info Contact email : ops@flyhonaker.com Contact name : Sarah keeney Con…" at bounding box center [282, 98] width 525 height 85
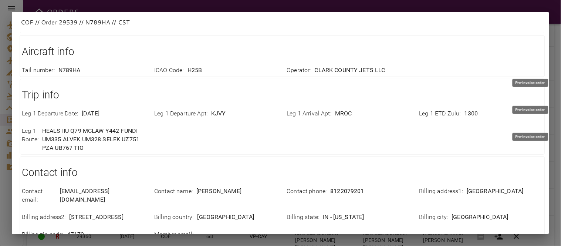
scroll to position [273, 0]
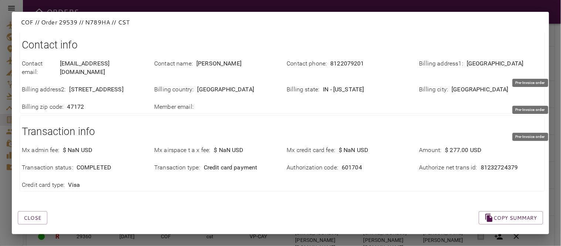
click at [480, 163] on p "81232724379" at bounding box center [498, 167] width 37 height 8
copy p "81232724379"
drag, startPoint x: 105, startPoint y: 200, endPoint x: 94, endPoint y: 201, distance: 11.1
click at [105, 200] on div "Close Copy summary" at bounding box center [271, 208] width 543 height 31
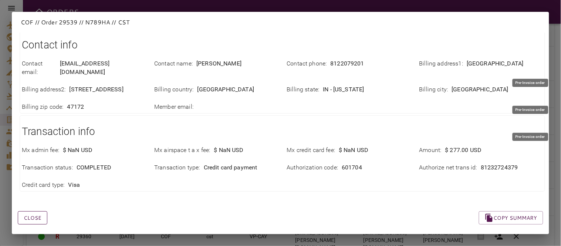
click at [34, 211] on button "Close" at bounding box center [33, 218] width 30 height 14
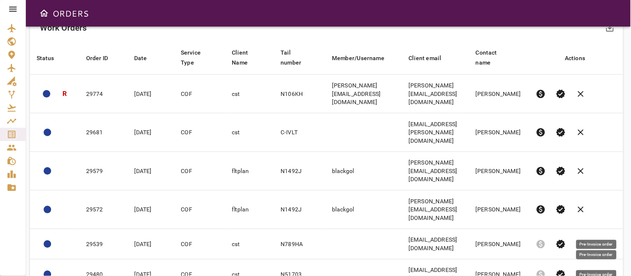
scroll to position [0, 0]
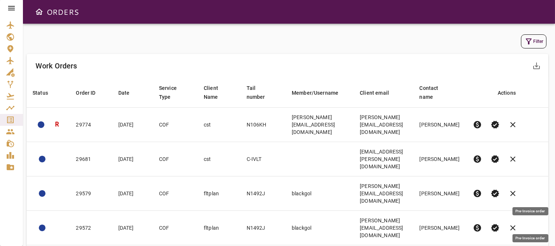
click at [13, 9] on icon at bounding box center [11, 8] width 9 height 9
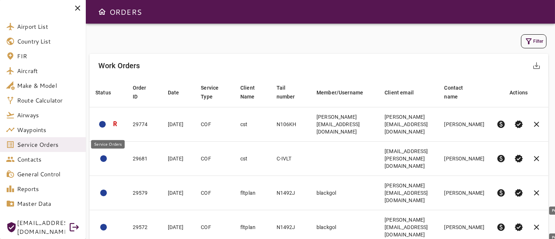
click at [31, 146] on span "Service Orders" at bounding box center [48, 144] width 63 height 9
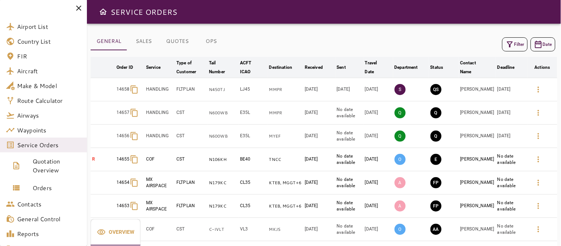
click at [79, 7] on icon at bounding box center [78, 8] width 5 height 5
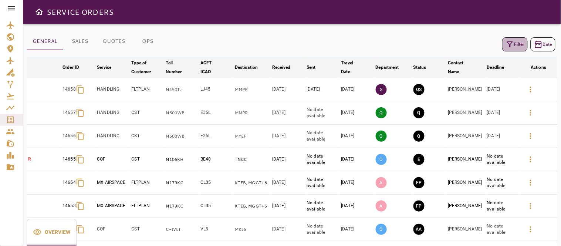
click at [509, 42] on icon "button" at bounding box center [509, 44] width 9 height 9
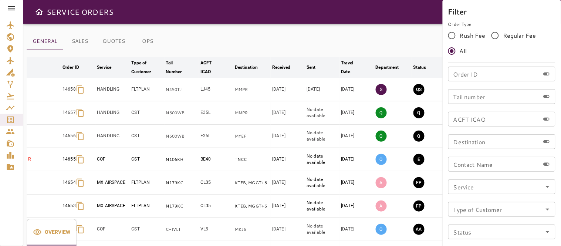
click at [547, 187] on icon "Open" at bounding box center [547, 186] width 9 height 9
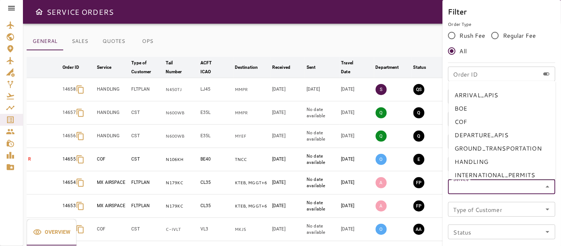
click at [463, 106] on li "BOE" at bounding box center [501, 108] width 107 height 13
type input "***"
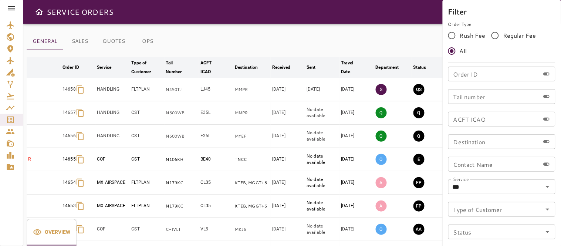
click at [445, 191] on div "Filter Order Type Rush Fee Regular Fee All Order ID Order ID Tail number Tail n…" at bounding box center [501, 146] width 118 height 292
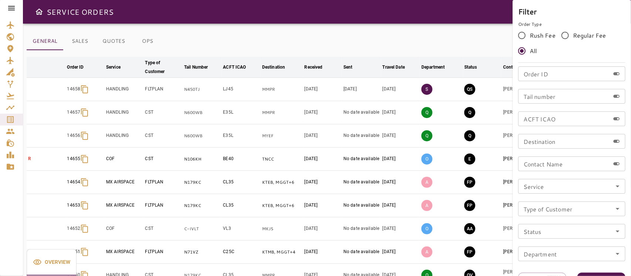
drag, startPoint x: 541, startPoint y: 1, endPoint x: 411, endPoint y: 17, distance: 131.1
click at [412, 17] on div at bounding box center [315, 138] width 631 height 276
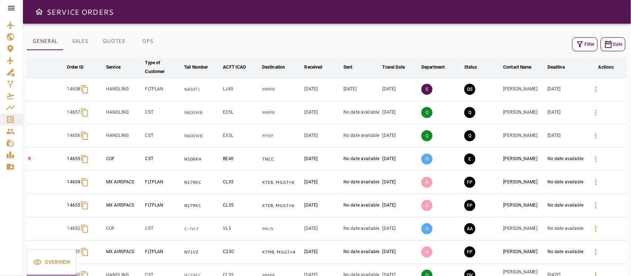
click at [591, 42] on button "Filter" at bounding box center [584, 44] width 25 height 14
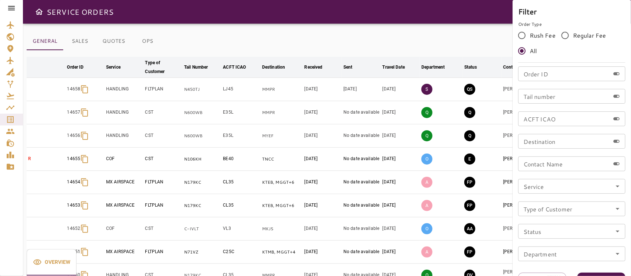
click at [616, 184] on icon "Open" at bounding box center [617, 186] width 9 height 9
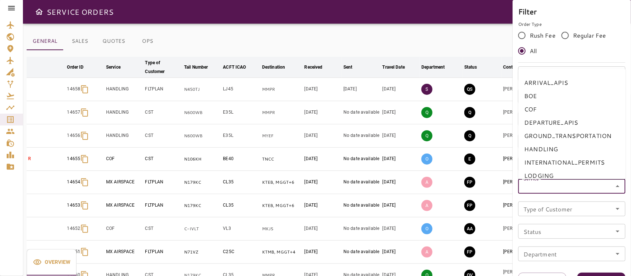
click at [534, 96] on li "BOE" at bounding box center [571, 95] width 107 height 13
type input "***"
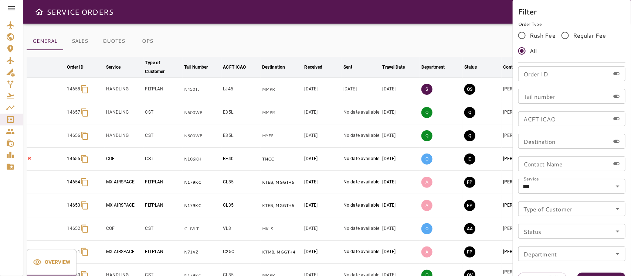
click at [596, 272] on div "Filter Order Type Rush Fee Regular Fee All Order ID Order ID Tail number Tail n…" at bounding box center [572, 146] width 118 height 292
click at [596, 275] on button "Apply" at bounding box center [601, 280] width 48 height 14
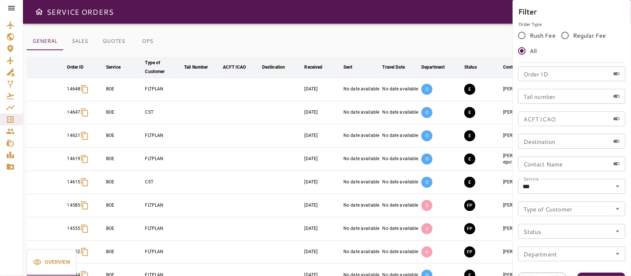
click at [474, 42] on div at bounding box center [315, 138] width 631 height 276
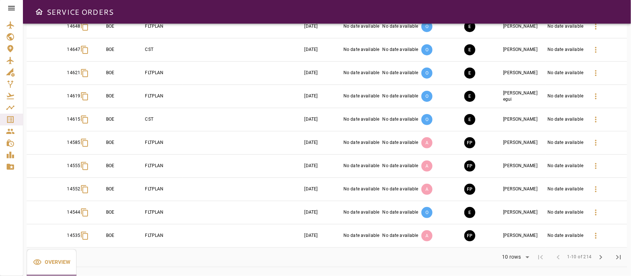
scroll to position [64, 0]
click at [524, 261] on body "SERVICE ORDERS GENERAL SALES QUOTES OPS Filter Date arrow_downward Order ID arr…" at bounding box center [315, 138] width 631 height 276
click at [509, 237] on li "15" at bounding box center [515, 234] width 34 height 13
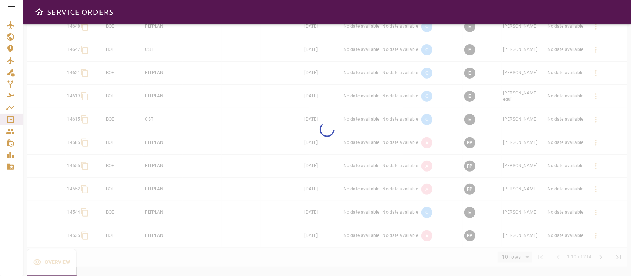
type input "**"
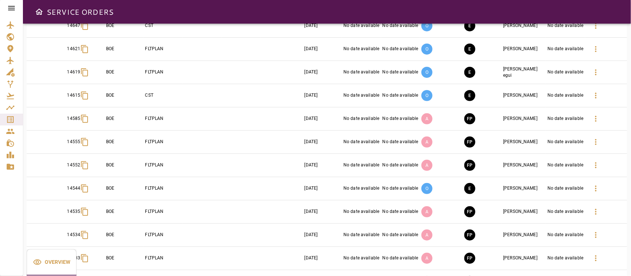
scroll to position [92, 0]
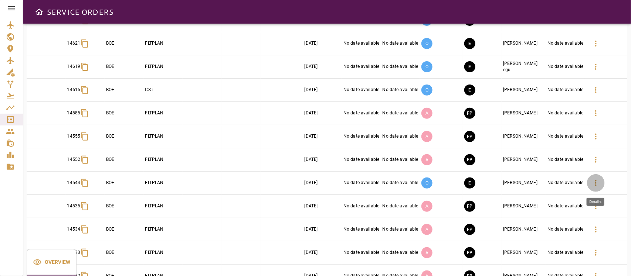
click at [594, 183] on icon "button" at bounding box center [595, 183] width 9 height 9
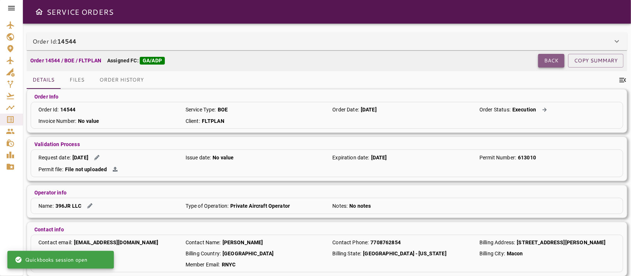
click at [552, 60] on button "Back" at bounding box center [551, 61] width 26 height 14
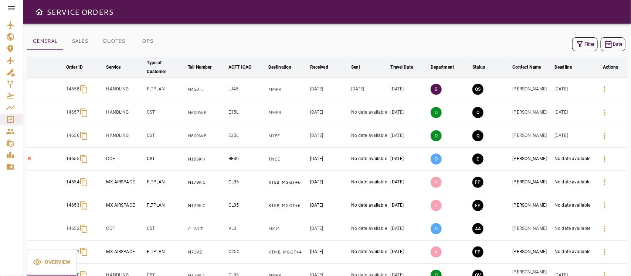
click at [580, 45] on icon "button" at bounding box center [580, 44] width 6 height 6
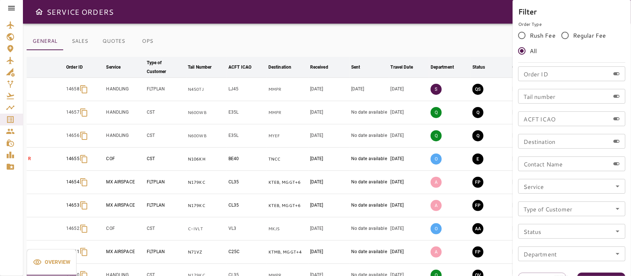
click at [455, 48] on div at bounding box center [315, 138] width 631 height 276
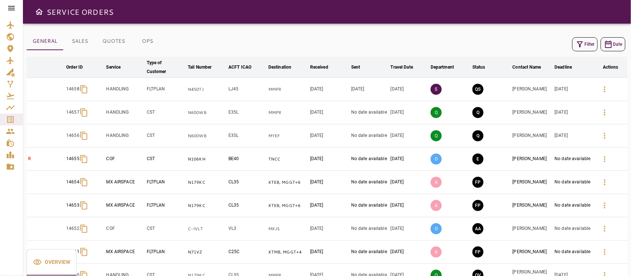
click at [586, 43] on button "Filter" at bounding box center [584, 44] width 25 height 14
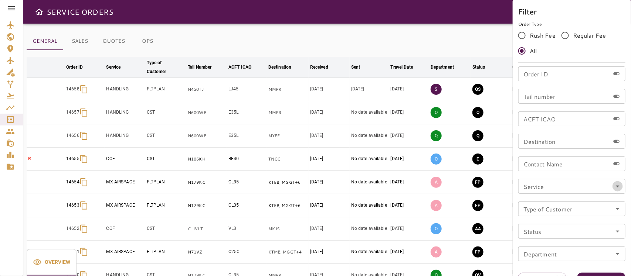
click at [614, 187] on icon "Open" at bounding box center [617, 186] width 9 height 9
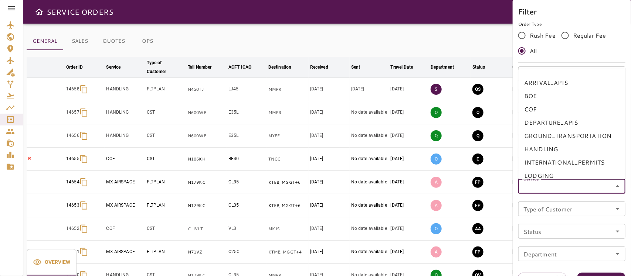
click at [534, 96] on li "BOE" at bounding box center [571, 95] width 107 height 13
type input "***"
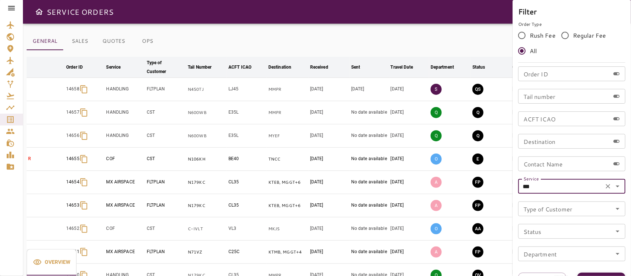
click at [589, 273] on button "Apply" at bounding box center [601, 280] width 48 height 14
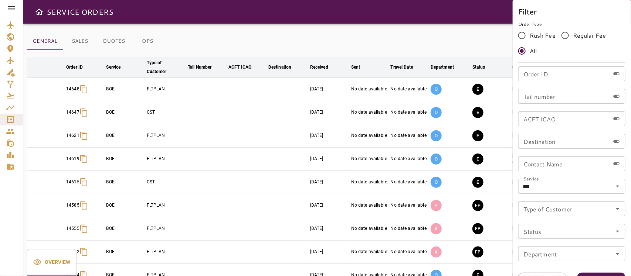
click at [392, 31] on div at bounding box center [315, 138] width 631 height 276
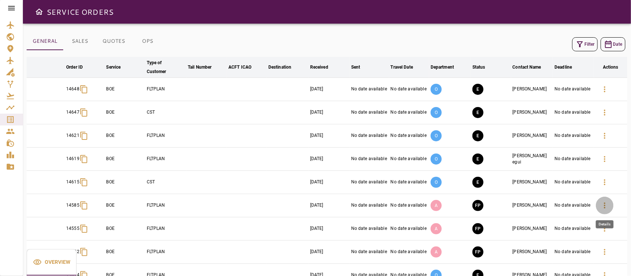
click at [605, 204] on icon "button" at bounding box center [604, 206] width 1 height 6
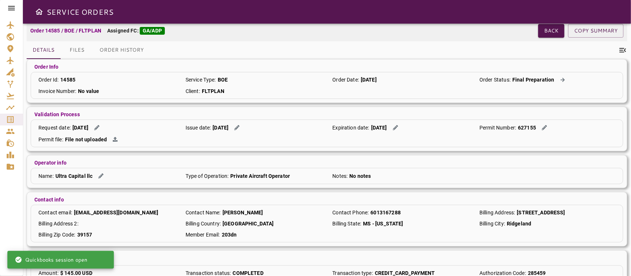
scroll to position [60, 0]
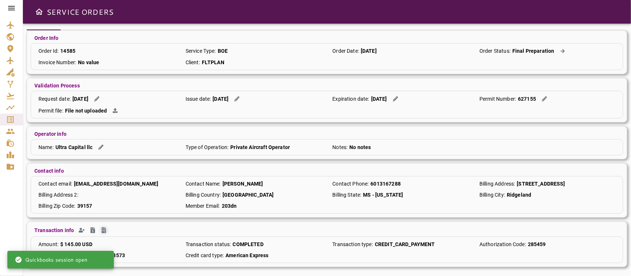
click at [103, 229] on icon "Create Invoice" at bounding box center [104, 231] width 4 height 6
click at [137, 190] on div "Contact email : dratliff203@gmail.com Contact Name : Dustin Ratliff Contact Pho…" at bounding box center [327, 195] width 592 height 38
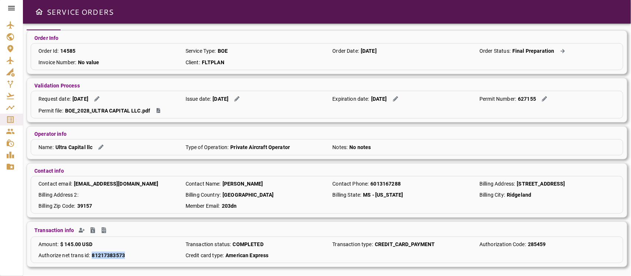
drag, startPoint x: 89, startPoint y: 258, endPoint x: 132, endPoint y: 261, distance: 42.6
click at [132, 261] on div "Amount : $ 145.00 USD Transaction status : COMPLETED Transaction type : CREDIT_…" at bounding box center [327, 250] width 592 height 27
click at [150, 206] on div "Billing Zip Code : 39157" at bounding box center [106, 206] width 143 height 7
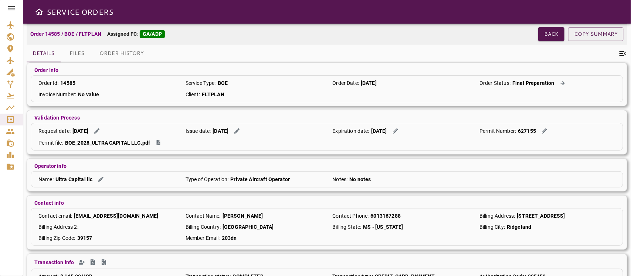
scroll to position [0, 0]
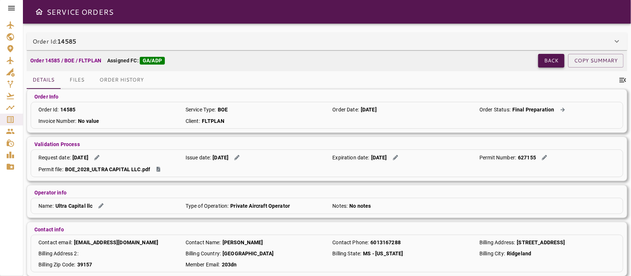
click at [553, 60] on button "Back" at bounding box center [551, 61] width 26 height 14
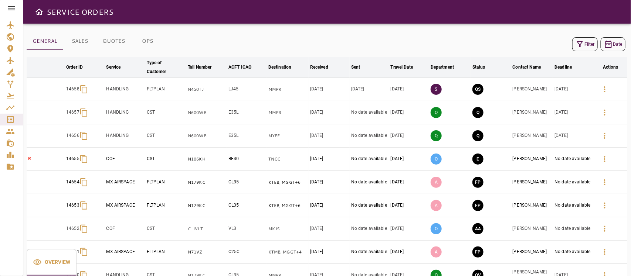
click at [585, 47] on button "Filter" at bounding box center [584, 44] width 25 height 14
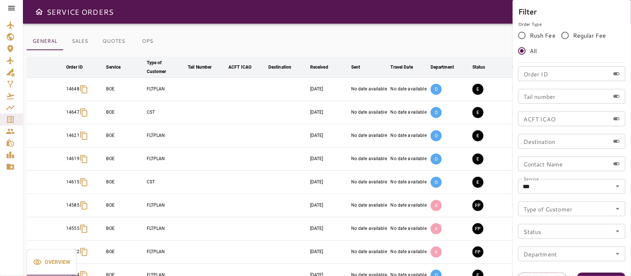
click at [470, 42] on div at bounding box center [315, 138] width 631 height 276
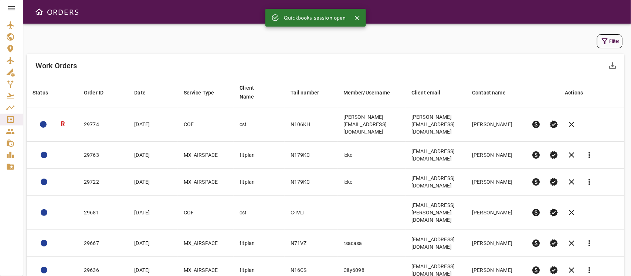
click at [610, 41] on button "Filter" at bounding box center [609, 41] width 25 height 14
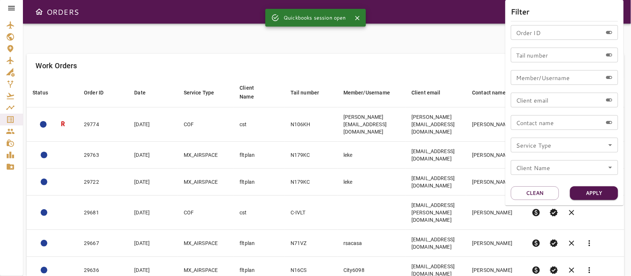
click at [607, 143] on icon "Open" at bounding box center [610, 145] width 9 height 9
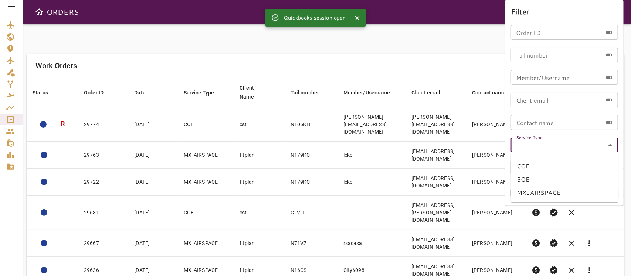
click at [525, 173] on li "BOE" at bounding box center [564, 179] width 107 height 13
type input "***"
click at [593, 196] on button "Apply" at bounding box center [594, 194] width 48 height 14
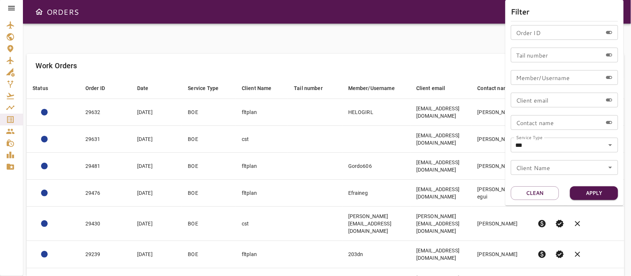
click at [150, 48] on div at bounding box center [315, 138] width 631 height 276
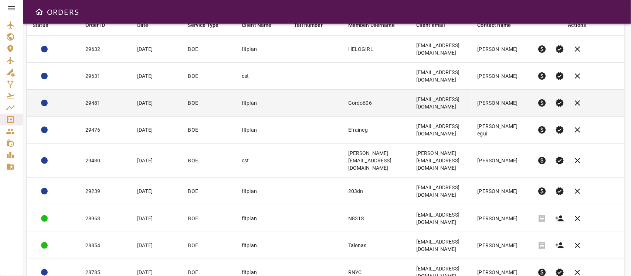
scroll to position [64, 0]
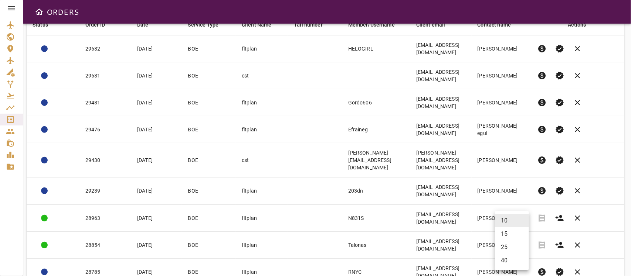
click at [510, 254] on body "ORDERS Filter Work Orders save_alt Status arrow_downward Order ID arrow_downwar…" at bounding box center [315, 138] width 631 height 276
click at [511, 237] on li "15" at bounding box center [512, 234] width 34 height 13
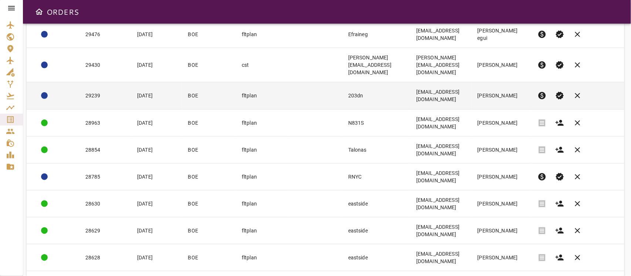
scroll to position [162, 0]
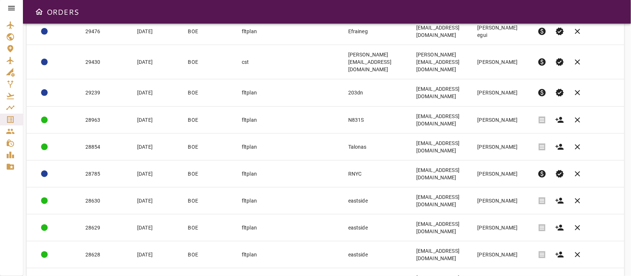
click at [514, 256] on body "ORDERS Filter Work Orders save_alt Status arrow_downward Order ID arrow_downwar…" at bounding box center [315, 138] width 631 height 276
click at [508, 248] on li "25" at bounding box center [512, 247] width 34 height 13
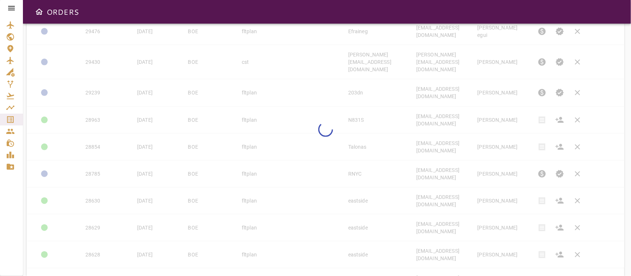
type input "**"
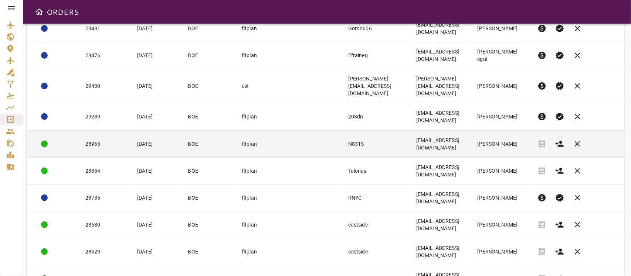
scroll to position [116, 0]
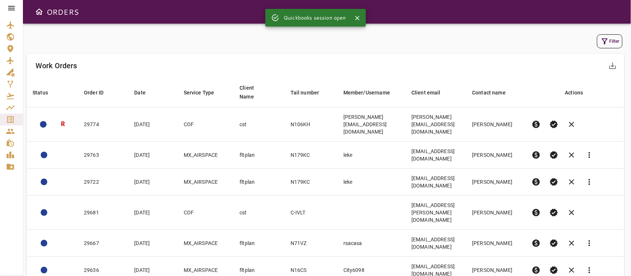
click at [601, 41] on icon "button" at bounding box center [604, 41] width 9 height 9
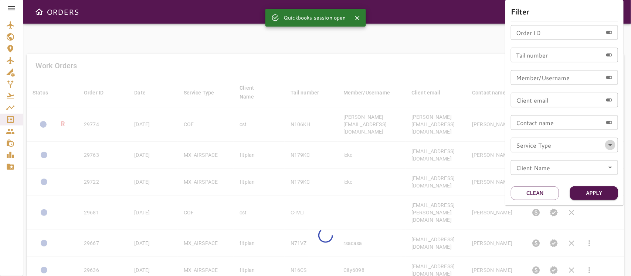
click at [610, 143] on icon "Open" at bounding box center [610, 145] width 9 height 9
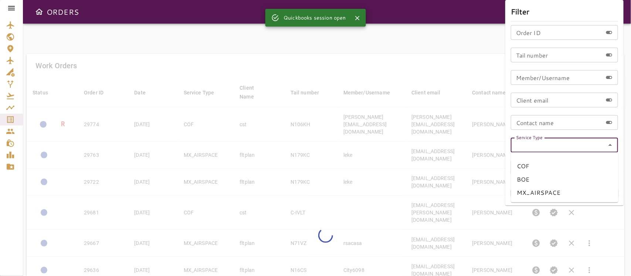
click at [525, 177] on li "BOE" at bounding box center [564, 179] width 107 height 13
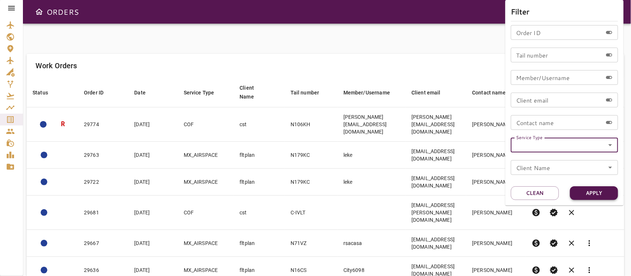
click at [583, 191] on button "Apply" at bounding box center [594, 194] width 48 height 14
click at [404, 50] on div at bounding box center [315, 138] width 631 height 276
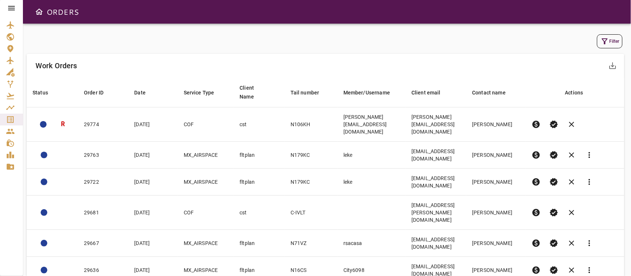
drag, startPoint x: 516, startPoint y: 2, endPoint x: 373, endPoint y: 33, distance: 146.2
click at [368, 28] on div "Filter Work Orders save_alt Status arrow_downward Order ID arrow_downward Date …" at bounding box center [327, 150] width 608 height 253
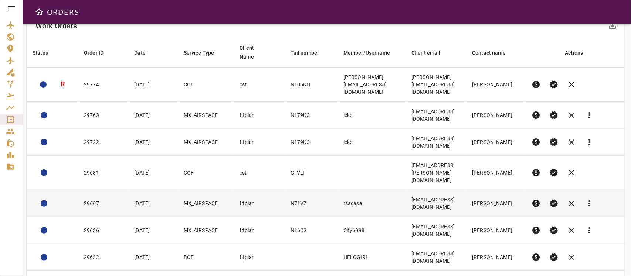
scroll to position [78, 0]
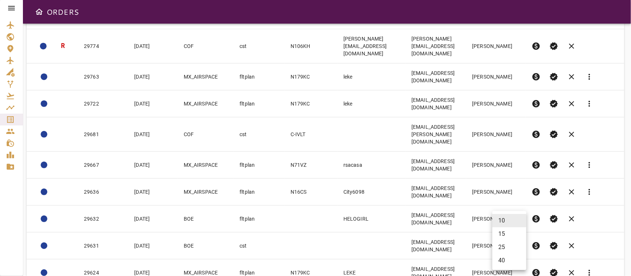
click at [510, 262] on body "ORDERS Filter Work Orders save_alt Status arrow_downward Order ID arrow_downwar…" at bounding box center [315, 138] width 631 height 276
click at [514, 37] on div at bounding box center [315, 138] width 631 height 276
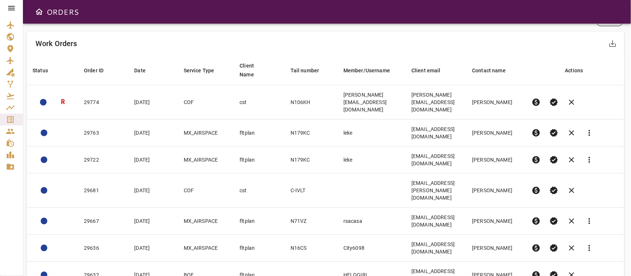
scroll to position [0, 0]
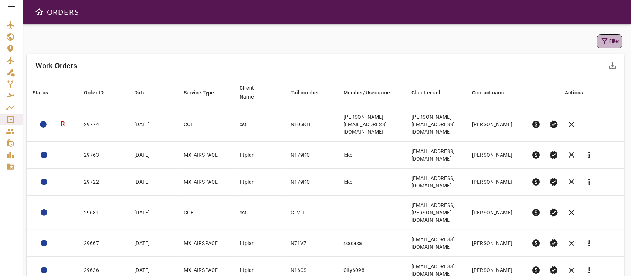
click at [614, 39] on button "Filter" at bounding box center [609, 41] width 25 height 14
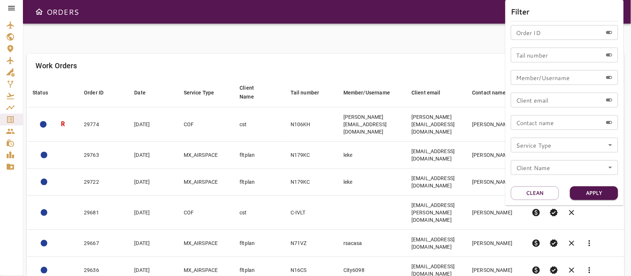
click at [612, 145] on icon "Open" at bounding box center [610, 145] width 9 height 9
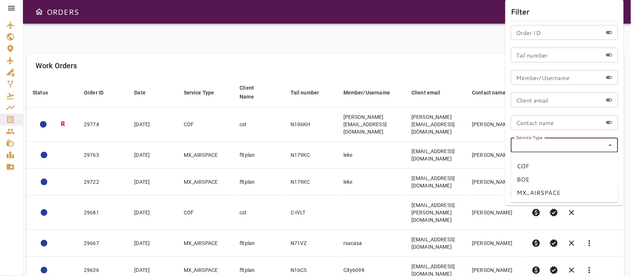
click at [531, 178] on li "BOE" at bounding box center [564, 179] width 107 height 13
type input "***"
click at [588, 191] on button "Apply" at bounding box center [594, 194] width 48 height 14
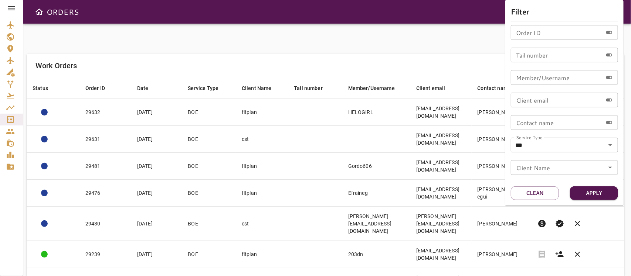
click at [411, 45] on div at bounding box center [315, 138] width 631 height 276
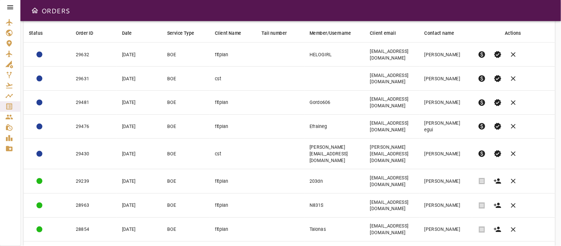
scroll to position [64, 0]
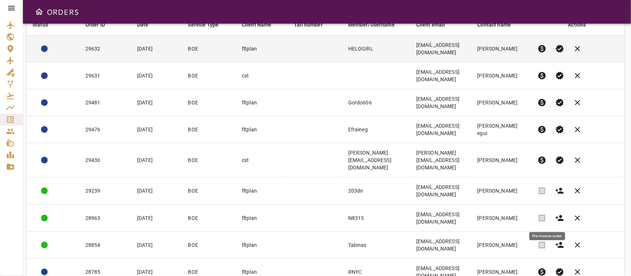
drag, startPoint x: 546, startPoint y: 217, endPoint x: 348, endPoint y: 64, distance: 250.5
click at [546, 268] on span "paid" at bounding box center [541, 272] width 9 height 9
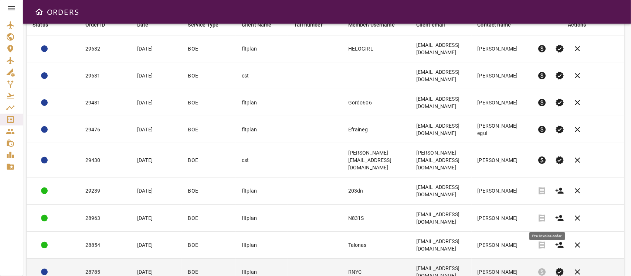
click at [314, 259] on td at bounding box center [315, 272] width 54 height 27
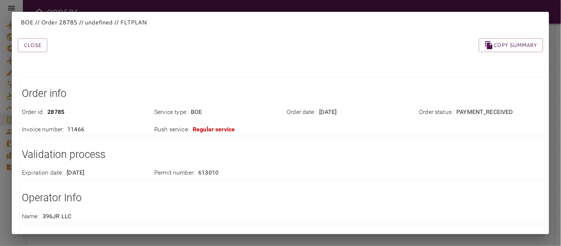
drag, startPoint x: 533, startPoint y: 4, endPoint x: 330, endPoint y: 55, distance: 209.8
click at [330, 54] on div "Close Copy summary Order info Order id : 28785 Service type : BOE Order date : …" at bounding box center [271, 228] width 543 height 414
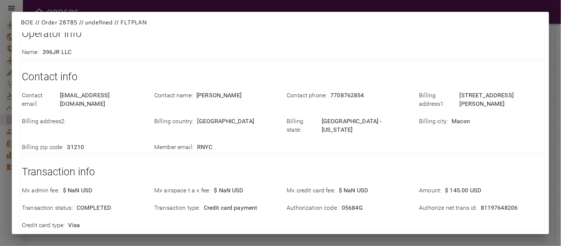
click at [94, 92] on p "[EMAIL_ADDRESS][DOMAIN_NAME]" at bounding box center [102, 99] width 85 height 17
copy p "[EMAIL_ADDRESS][DOMAIN_NAME]"
click at [343, 96] on p "7708762854" at bounding box center [347, 95] width 34 height 8
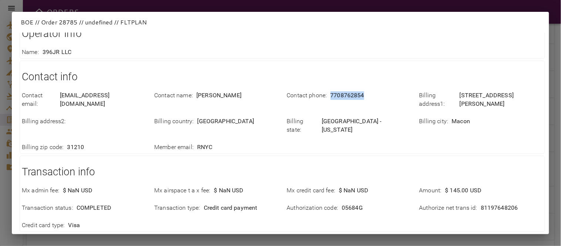
click at [343, 96] on p "7708762854" at bounding box center [347, 95] width 34 height 8
copy p "7708762854"
click at [482, 98] on p "10279 Estes Rd" at bounding box center [500, 99] width 83 height 17
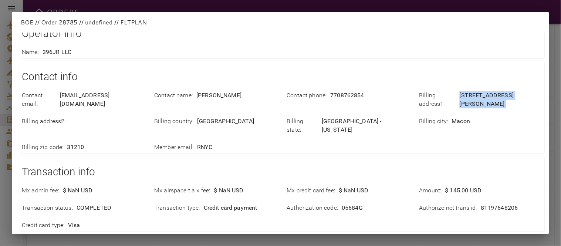
copy p "10279 Estes Rd"
click at [356, 127] on div "Contact email : twiseman89@outlook.com Contact name : James Wiseman Contact pho…" at bounding box center [278, 116] width 530 height 69
click at [459, 117] on p "Macon" at bounding box center [461, 121] width 18 height 8
copy p "Macon"
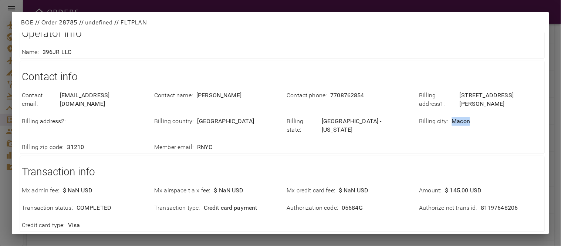
click at [341, 117] on p "GA - Georgia" at bounding box center [366, 125] width 89 height 17
copy p "Georgia"
click at [211, 117] on p "United States of America" at bounding box center [225, 121] width 57 height 8
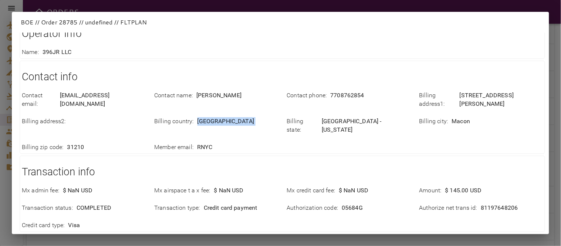
click at [211, 117] on p "United States of America" at bounding box center [225, 121] width 57 height 8
copy p "United States of America"
click at [75, 143] on p "31210" at bounding box center [75, 147] width 17 height 8
copy p "31210"
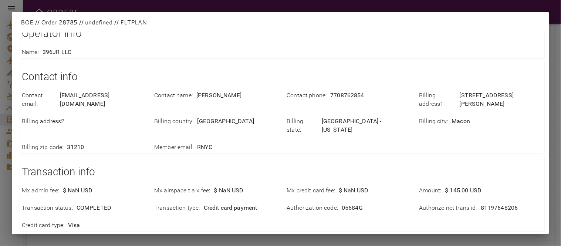
click at [284, 164] on h1 "Transaction info" at bounding box center [282, 171] width 521 height 15
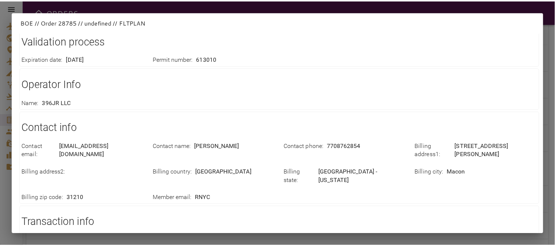
scroll to position [196, 0]
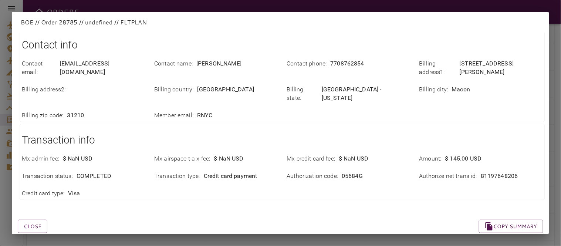
click at [499, 172] on p "81197648206" at bounding box center [498, 176] width 37 height 8
copy p "81197648206"
click at [171, 168] on div "Mx admin fee : $ NaN USD Mx airspace t a x fee : $ NaN USD Mx credit card fee :…" at bounding box center [278, 172] width 530 height 52
click at [26, 220] on button "Close" at bounding box center [33, 227] width 30 height 14
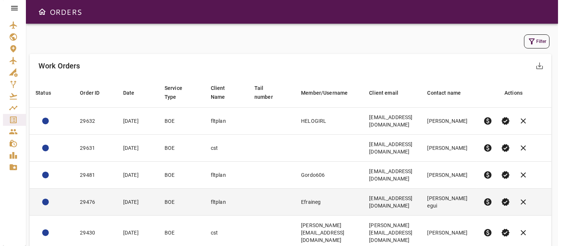
scroll to position [41, 0]
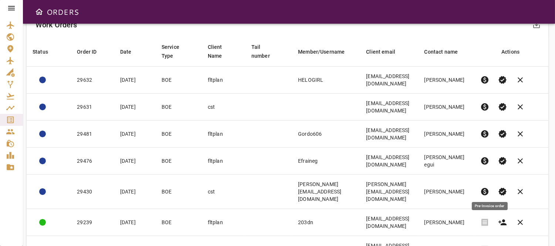
drag, startPoint x: 490, startPoint y: 187, endPoint x: 320, endPoint y: 57, distance: 214.4
click at [489, 187] on span "paid" at bounding box center [484, 191] width 9 height 9
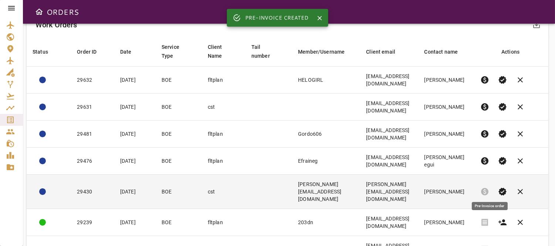
click at [418, 194] on td "David@bostonpie.com" at bounding box center [389, 191] width 58 height 34
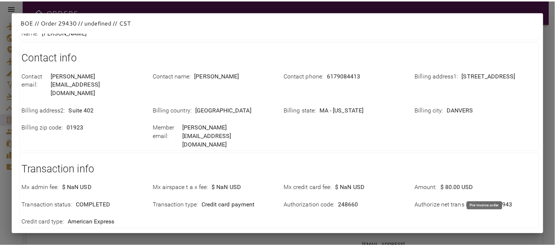
scroll to position [178, 0]
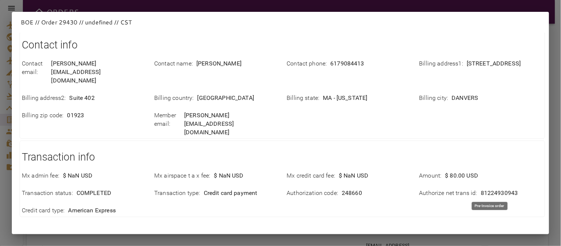
click at [493, 189] on p "81224930943" at bounding box center [498, 193] width 37 height 8
copy p "81224930943"
drag, startPoint x: 156, startPoint y: 200, endPoint x: 153, endPoint y: 204, distance: 4.7
click at [155, 219] on div "Close Copy summary" at bounding box center [271, 234] width 543 height 31
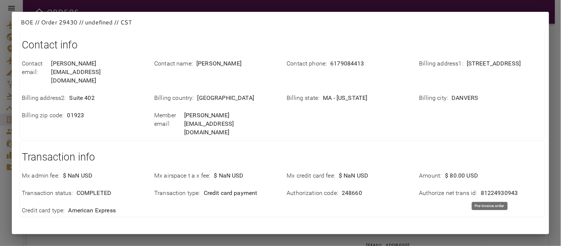
click at [24, 237] on button "Close" at bounding box center [33, 244] width 30 height 14
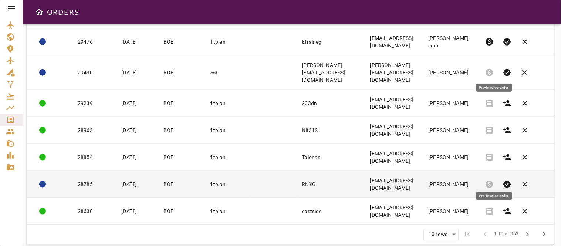
scroll to position [0, 0]
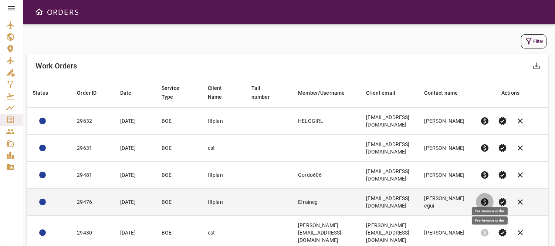
click at [486, 201] on span "paid" at bounding box center [484, 201] width 9 height 9
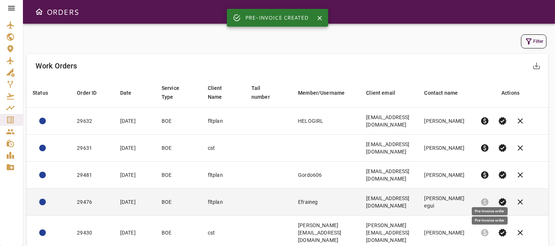
click at [249, 205] on td at bounding box center [268, 201] width 47 height 27
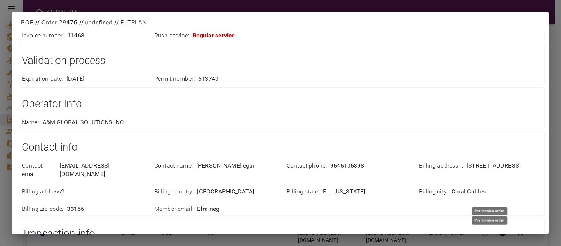
scroll to position [196, 0]
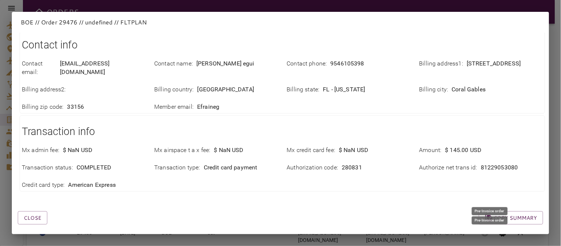
click at [86, 64] on p "efraineguiz@gmail.com" at bounding box center [102, 67] width 85 height 17
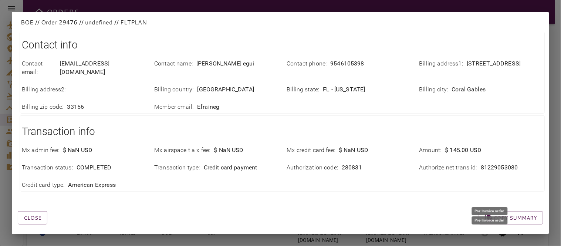
click at [353, 64] on p "9546105398" at bounding box center [347, 63] width 34 height 8
copy p "9546105398"
click at [493, 64] on p "400 Arvida Parkway" at bounding box center [493, 63] width 54 height 8
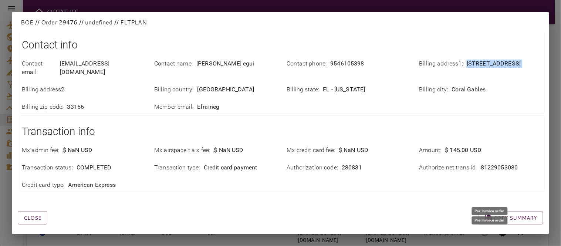
click at [493, 64] on p "400 Arvida Parkway" at bounding box center [493, 63] width 54 height 8
click at [469, 85] on p "Coral Gables" at bounding box center [469, 89] width 34 height 8
click at [468, 85] on p "Coral Gables" at bounding box center [469, 89] width 34 height 8
click at [345, 85] on p "FL - Florida" at bounding box center [344, 89] width 42 height 8
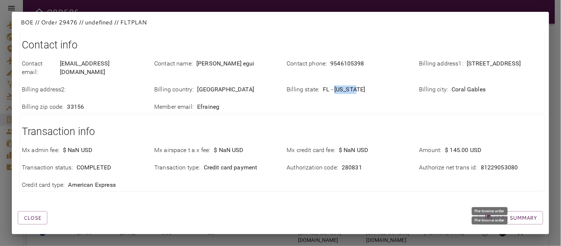
click at [345, 85] on p "FL - Florida" at bounding box center [344, 89] width 42 height 8
click at [78, 103] on p "33156" at bounding box center [75, 107] width 17 height 8
click at [228, 85] on p "United States of America" at bounding box center [225, 89] width 57 height 8
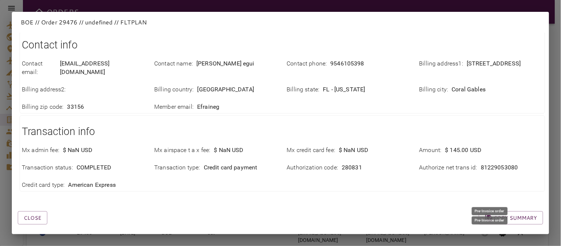
click at [228, 85] on p "United States of America" at bounding box center [225, 89] width 57 height 8
click at [227, 85] on p "United States of America" at bounding box center [225, 89] width 57 height 8
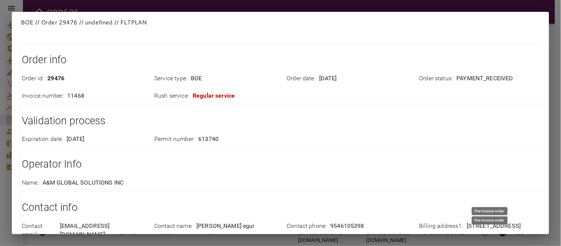
scroll to position [0, 0]
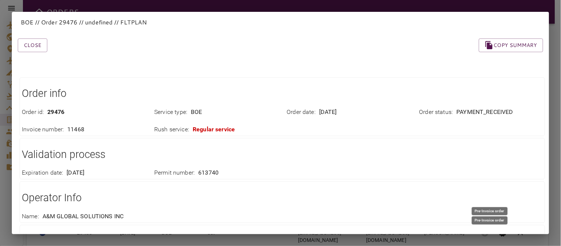
click at [239, 112] on div "Service type : BOE" at bounding box center [215, 112] width 123 height 8
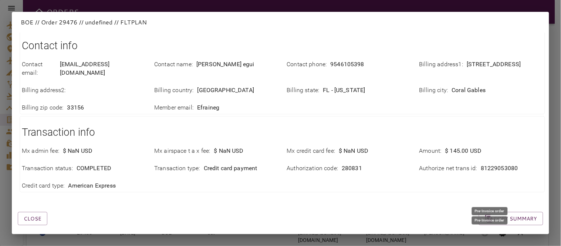
scroll to position [196, 0]
click at [489, 163] on p "81229053080" at bounding box center [498, 167] width 37 height 8
click at [227, 197] on div "Close Copy summary" at bounding box center [271, 208] width 543 height 31
click at [35, 211] on button "Close" at bounding box center [33, 218] width 30 height 14
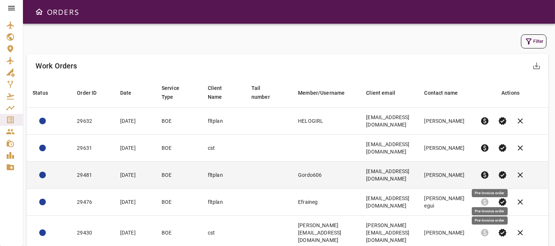
click at [486, 171] on span "paid" at bounding box center [484, 174] width 9 height 9
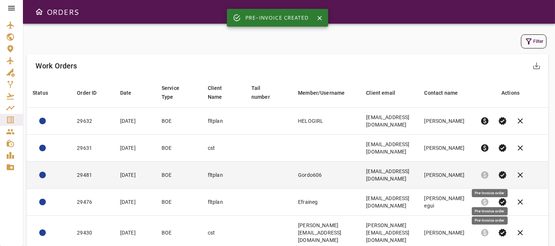
click at [330, 171] on td "Gordo606" at bounding box center [326, 174] width 68 height 27
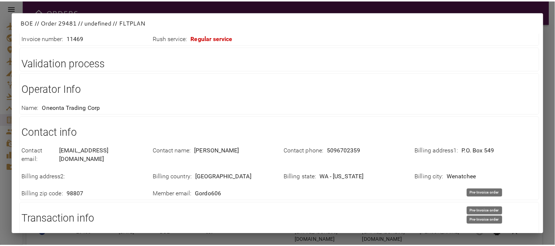
scroll to position [178, 0]
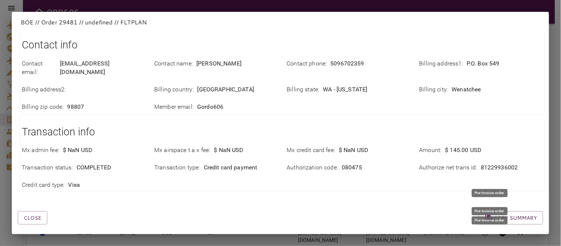
click at [490, 163] on p "81229936002" at bounding box center [498, 167] width 37 height 8
click at [337, 201] on div "Close Copy summary" at bounding box center [271, 208] width 543 height 31
click at [35, 211] on button "Close" at bounding box center [33, 218] width 30 height 14
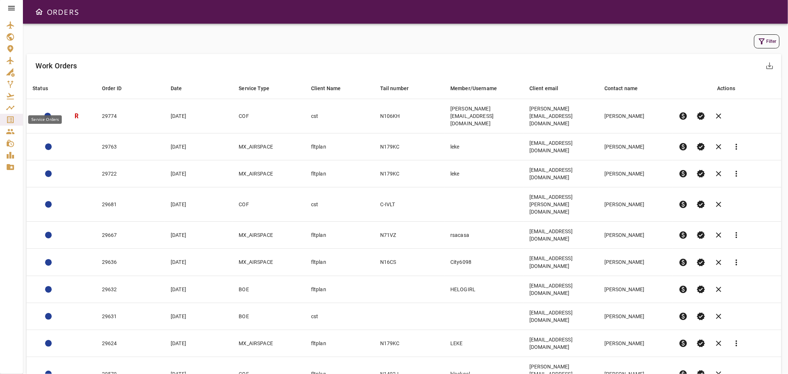
click at [10, 120] on icon "Service Orders" at bounding box center [10, 119] width 9 height 9
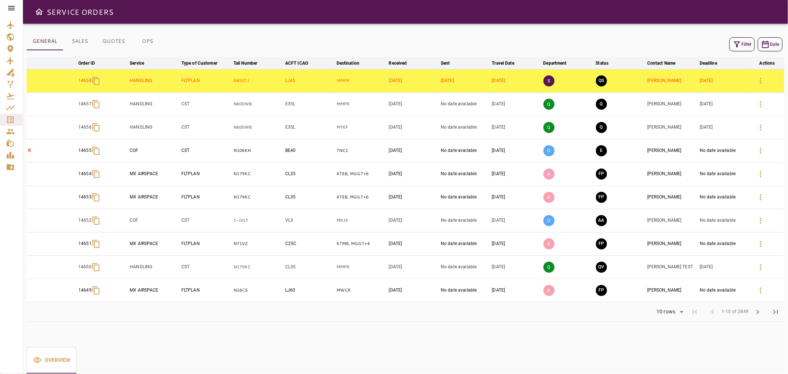
click at [741, 41] on button "Filter" at bounding box center [742, 44] width 25 height 14
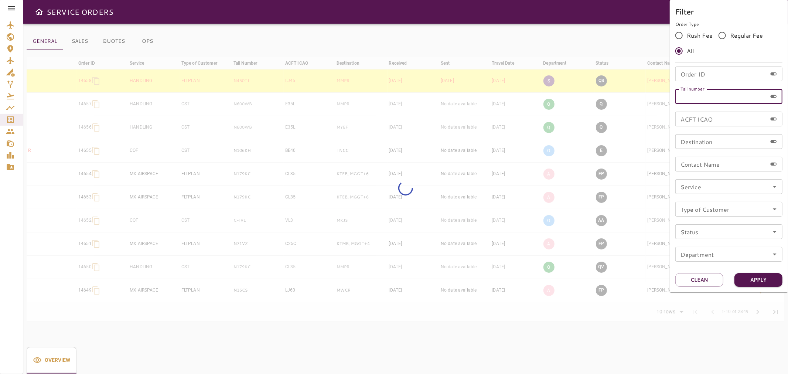
click at [691, 99] on input "Tail number" at bounding box center [722, 96] width 92 height 15
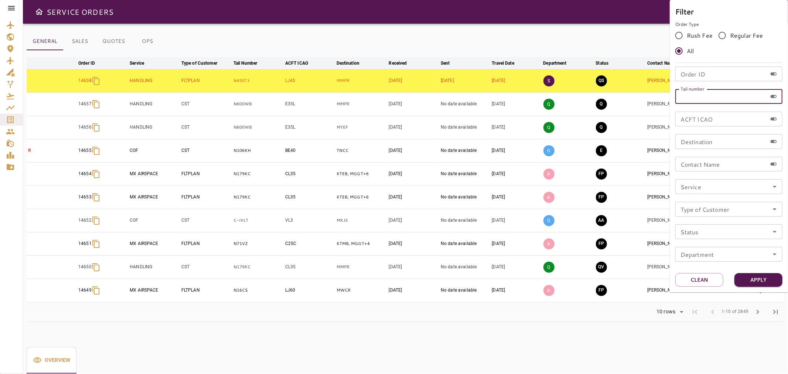
type input "*"
type input "******"
click at [766, 277] on button "Apply" at bounding box center [759, 280] width 48 height 14
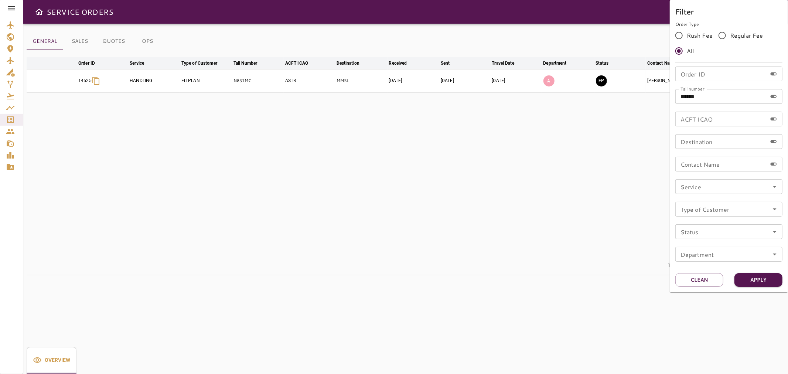
click at [538, 238] on div at bounding box center [394, 187] width 788 height 374
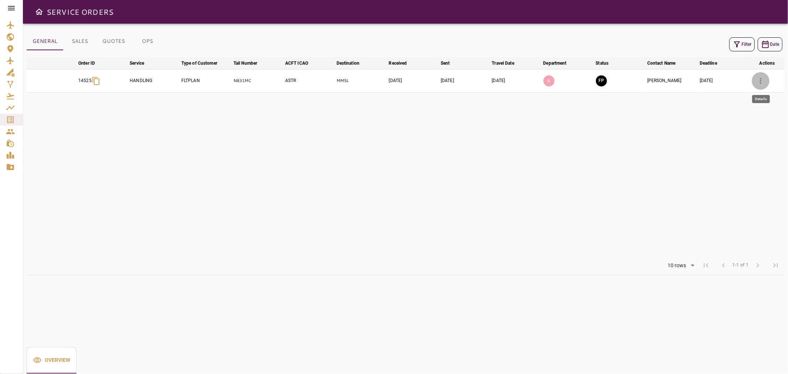
click at [760, 83] on icon "button" at bounding box center [760, 81] width 1 height 6
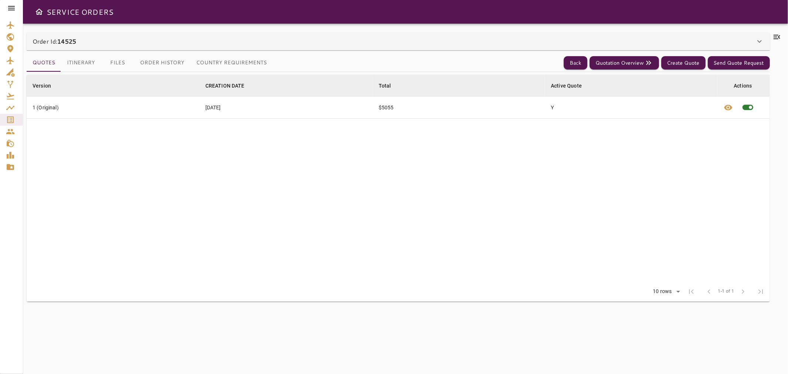
click at [776, 37] on icon at bounding box center [777, 37] width 9 height 9
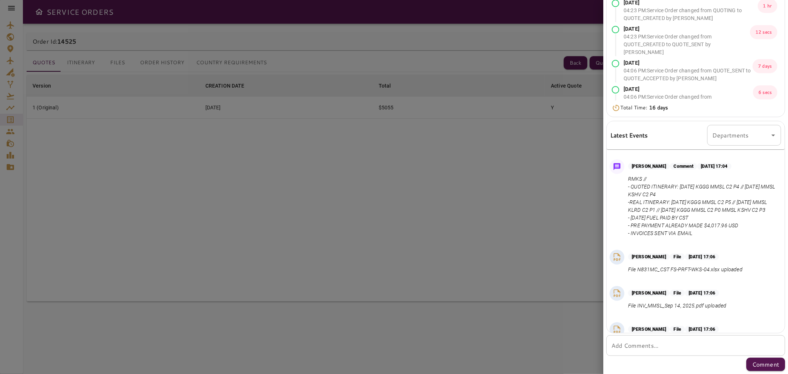
scroll to position [836, 0]
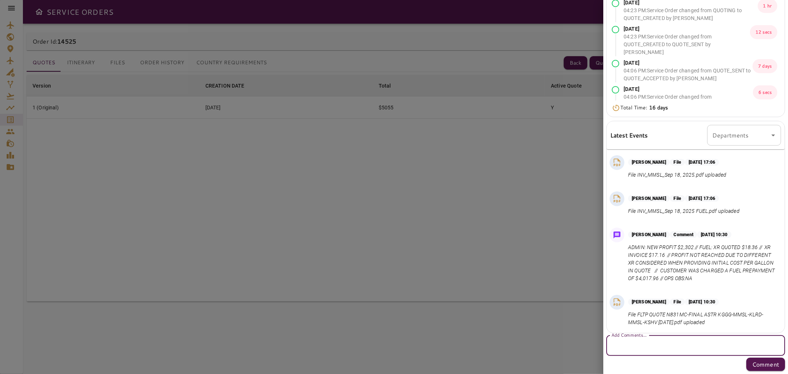
click at [632, 344] on textarea "Add Comments..." at bounding box center [696, 345] width 169 height 8
click at [642, 346] on textarea "********" at bounding box center [693, 345] width 162 height 8
paste textarea "**********"
type textarea "**********"
click at [752, 366] on p "Comment" at bounding box center [765, 364] width 27 height 9
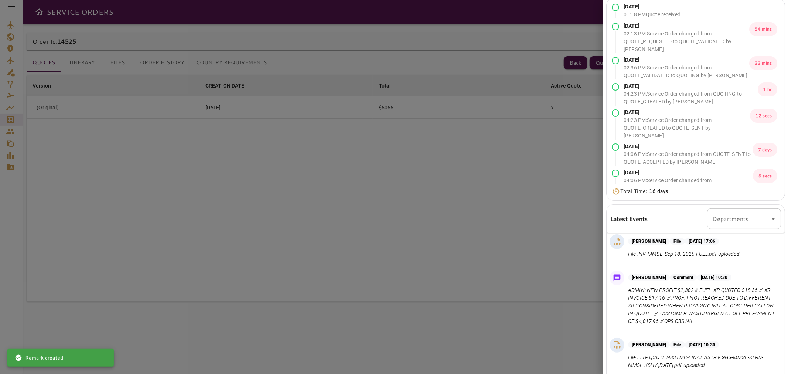
scroll to position [0, 0]
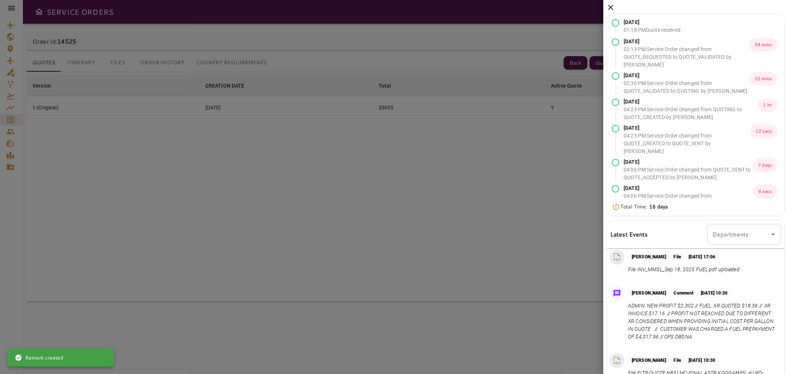
click at [611, 7] on icon at bounding box center [610, 7] width 5 height 5
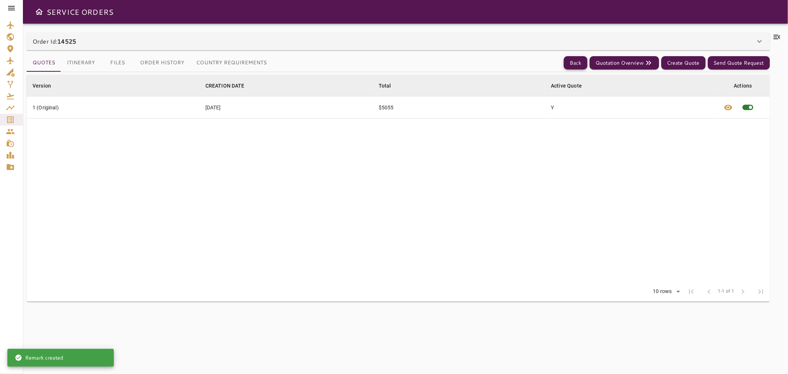
click at [572, 64] on button "Back" at bounding box center [576, 63] width 24 height 14
